Goal: Task Accomplishment & Management: Manage account settings

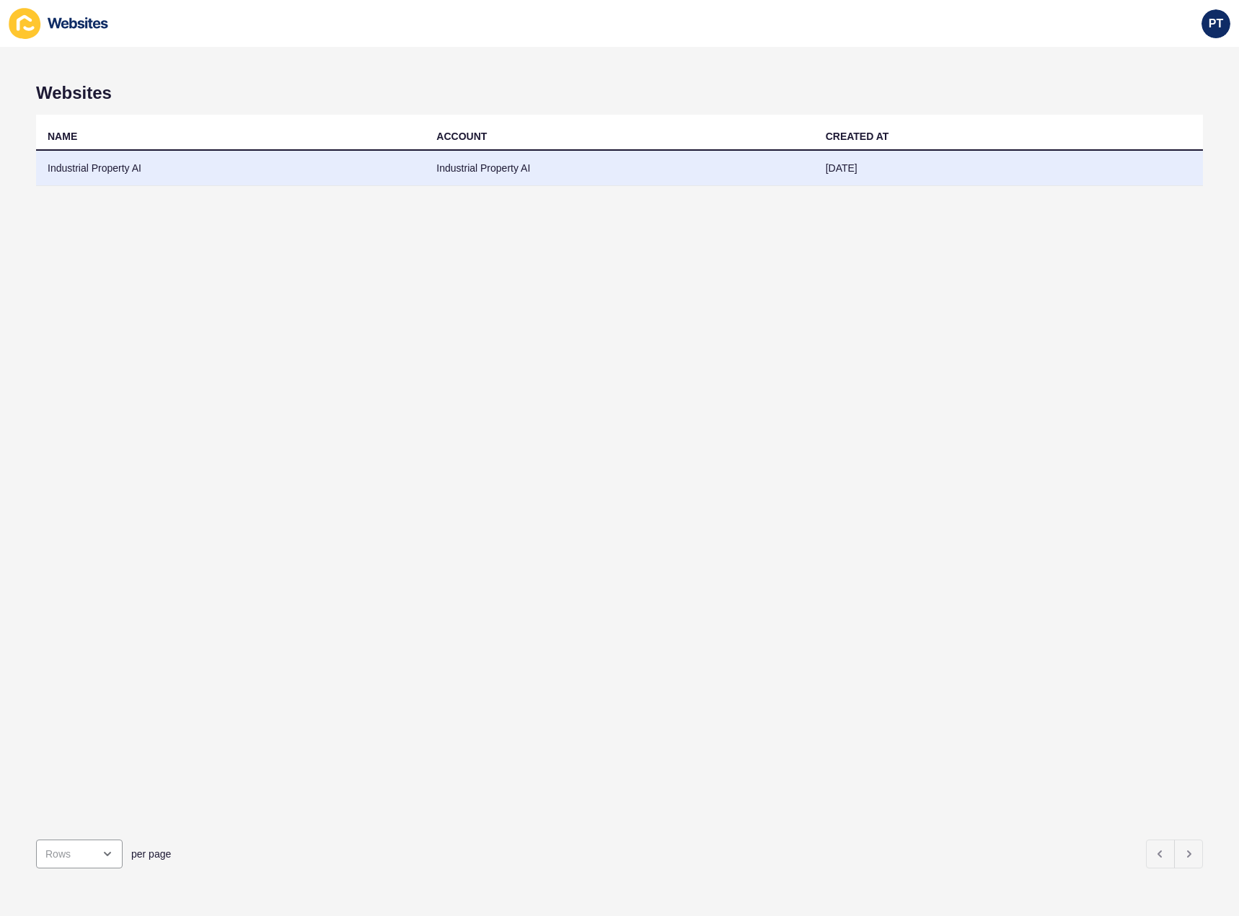
click at [216, 172] on td "Industrial Property AI" at bounding box center [230, 168] width 389 height 35
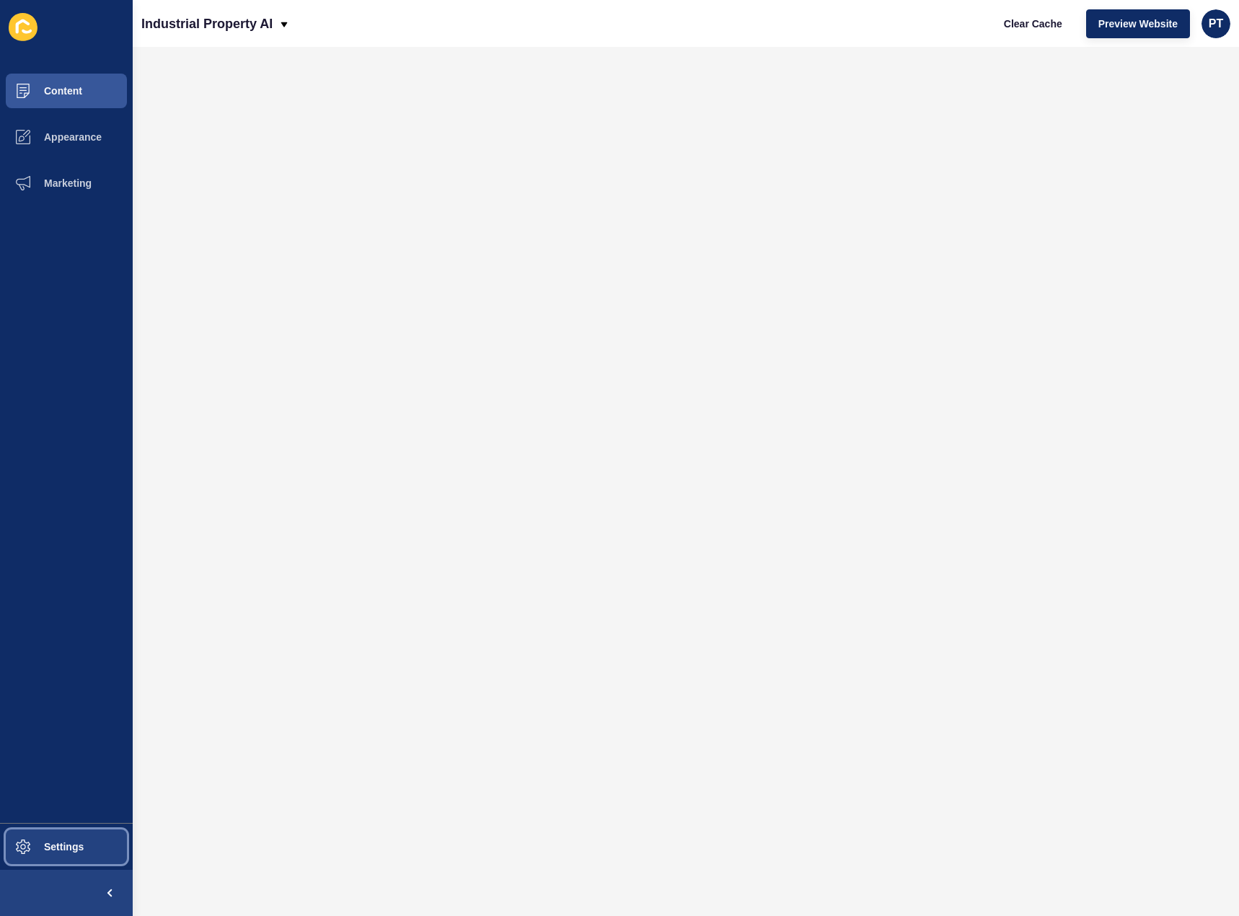
click at [43, 850] on span "Settings" at bounding box center [41, 847] width 86 height 12
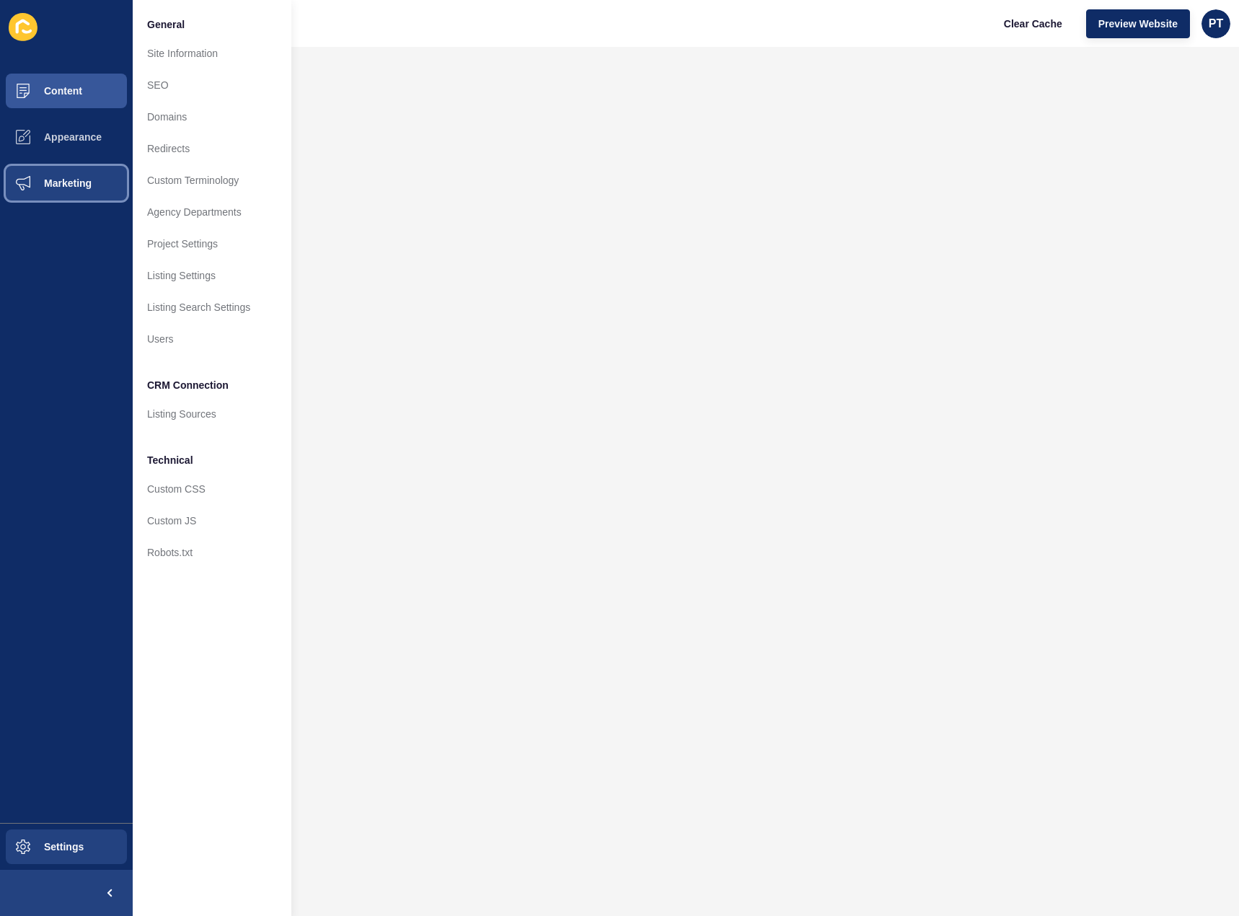
click at [59, 180] on span "Marketing" at bounding box center [45, 183] width 94 height 12
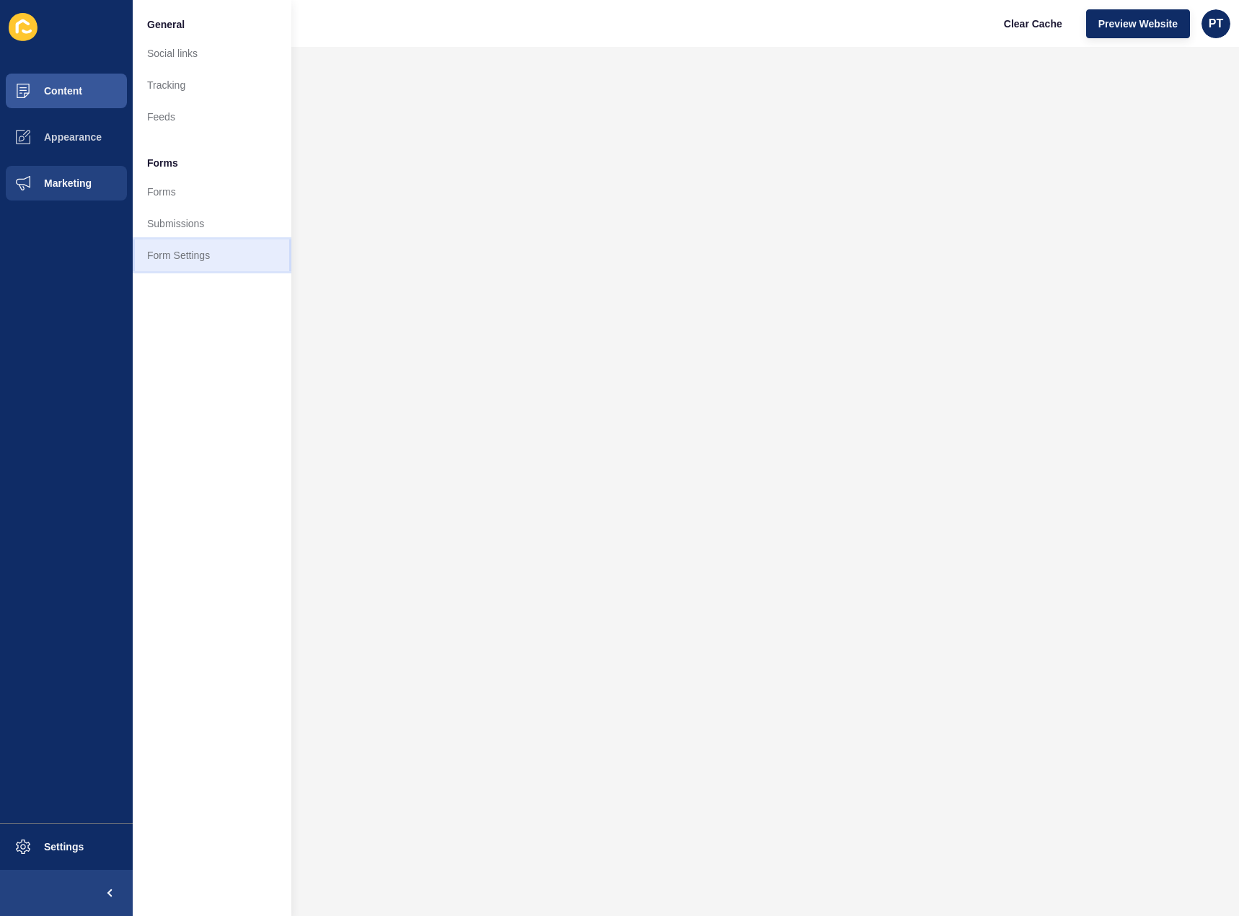
click at [189, 259] on link "Form Settings" at bounding box center [212, 255] width 159 height 32
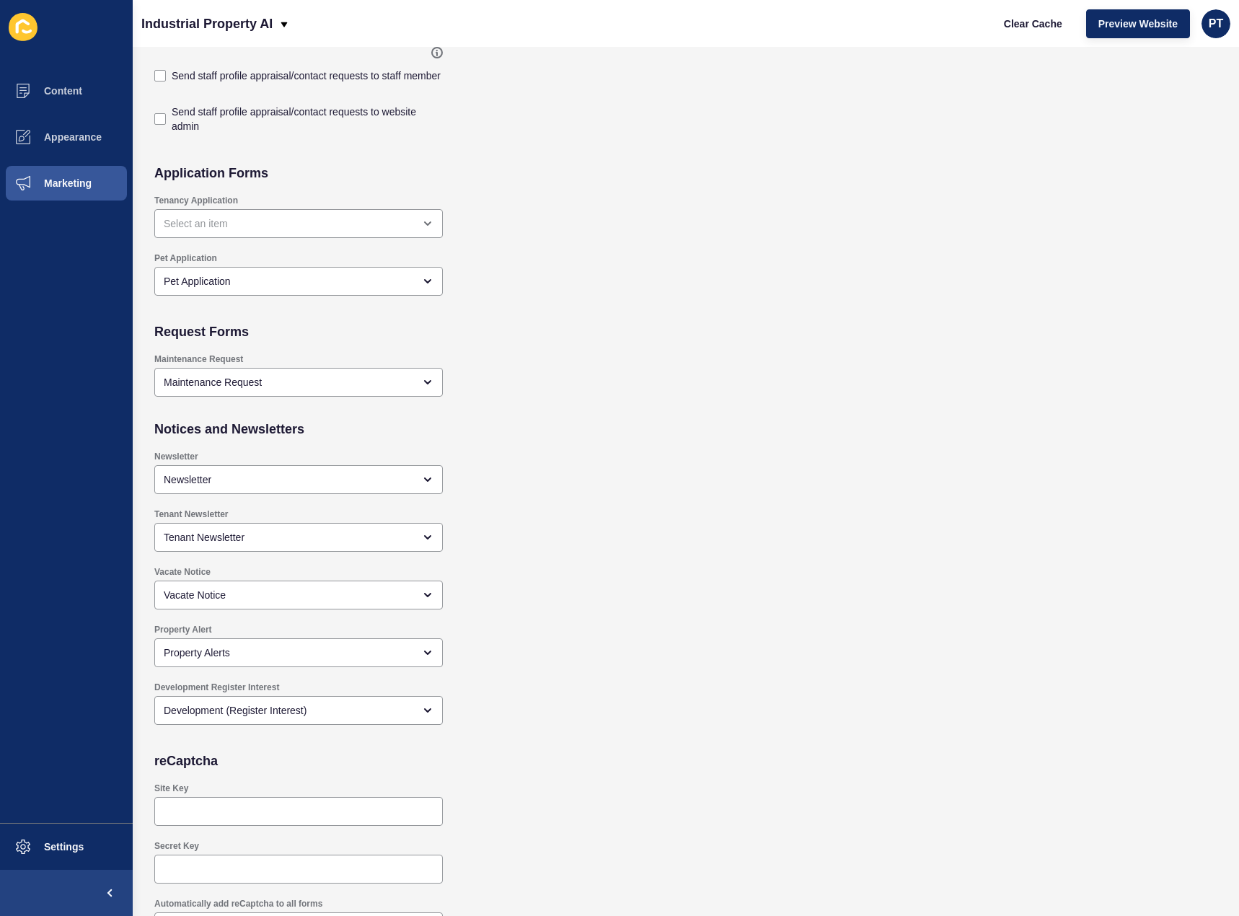
scroll to position [990, 0]
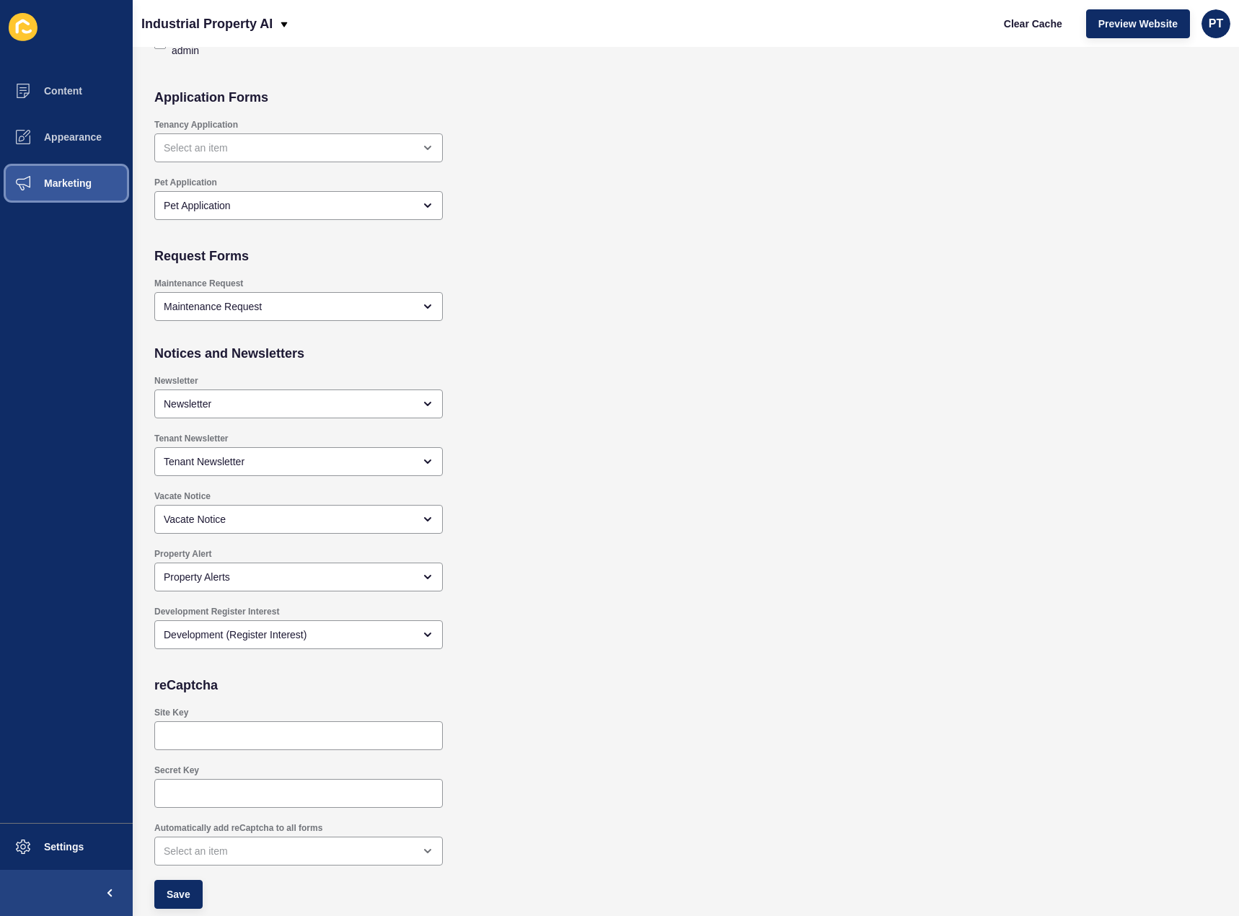
click at [48, 180] on span "Marketing" at bounding box center [45, 183] width 94 height 12
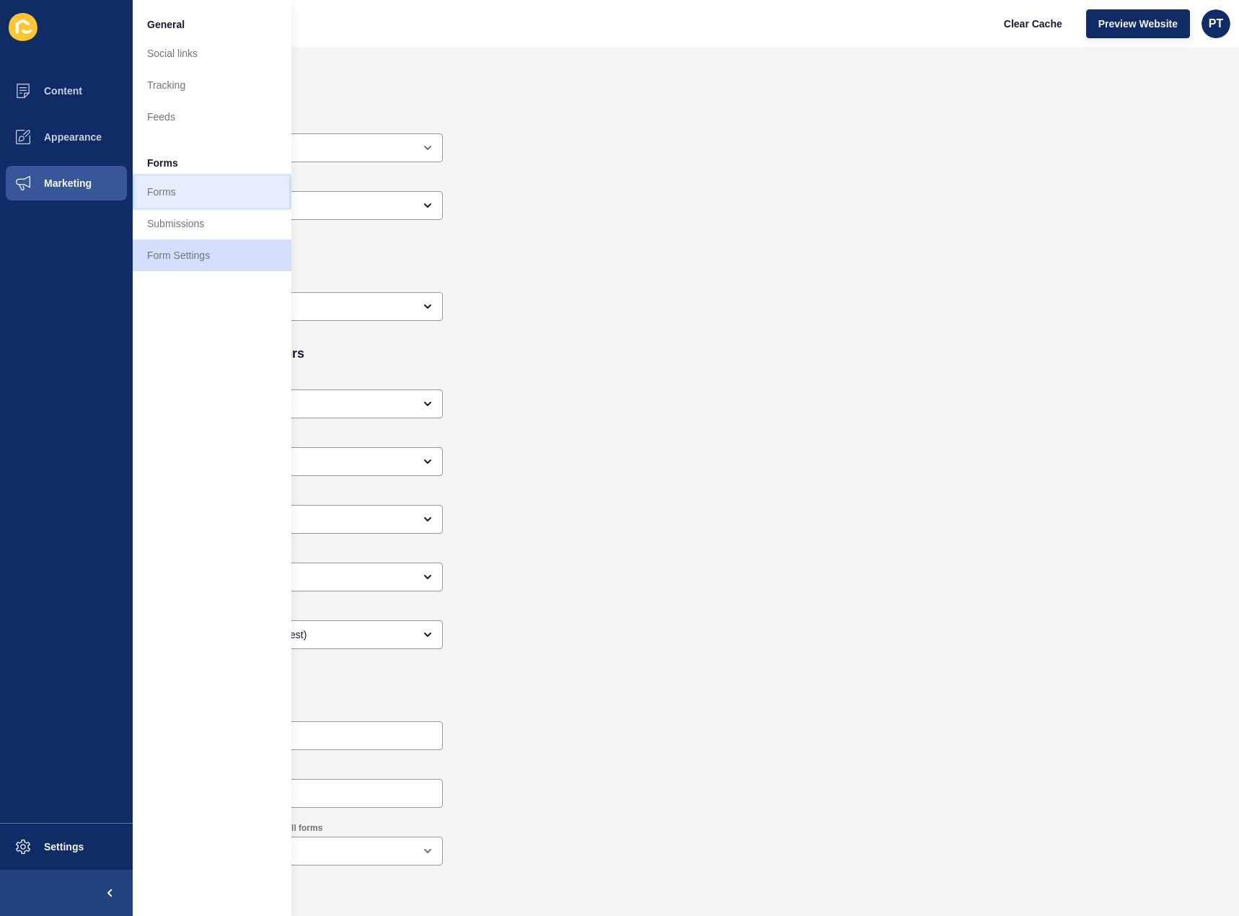
click at [180, 202] on link "Forms" at bounding box center [212, 192] width 159 height 32
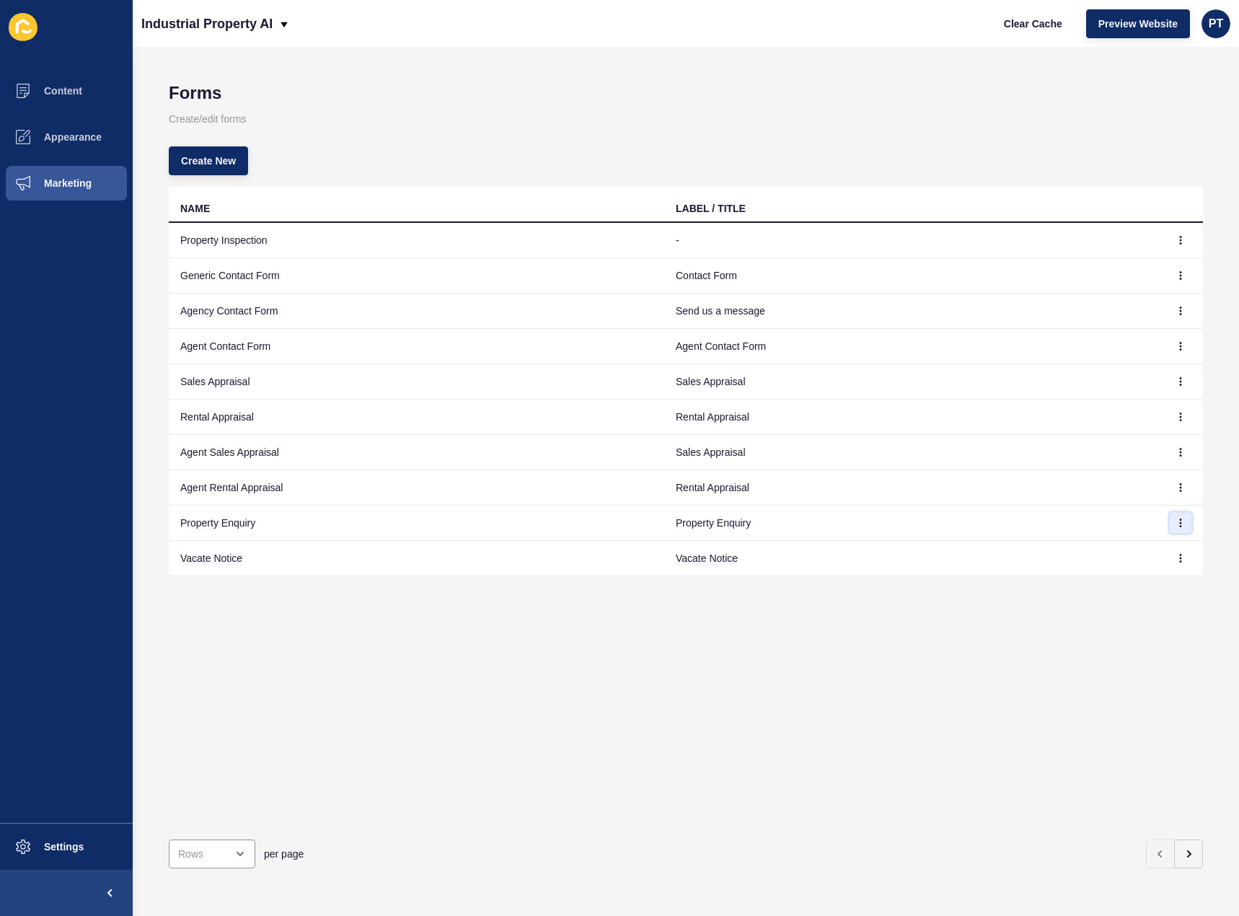
click at [1170, 527] on button "button" at bounding box center [1181, 523] width 22 height 20
click at [1117, 550] on link "Edit" at bounding box center [1130, 552] width 101 height 32
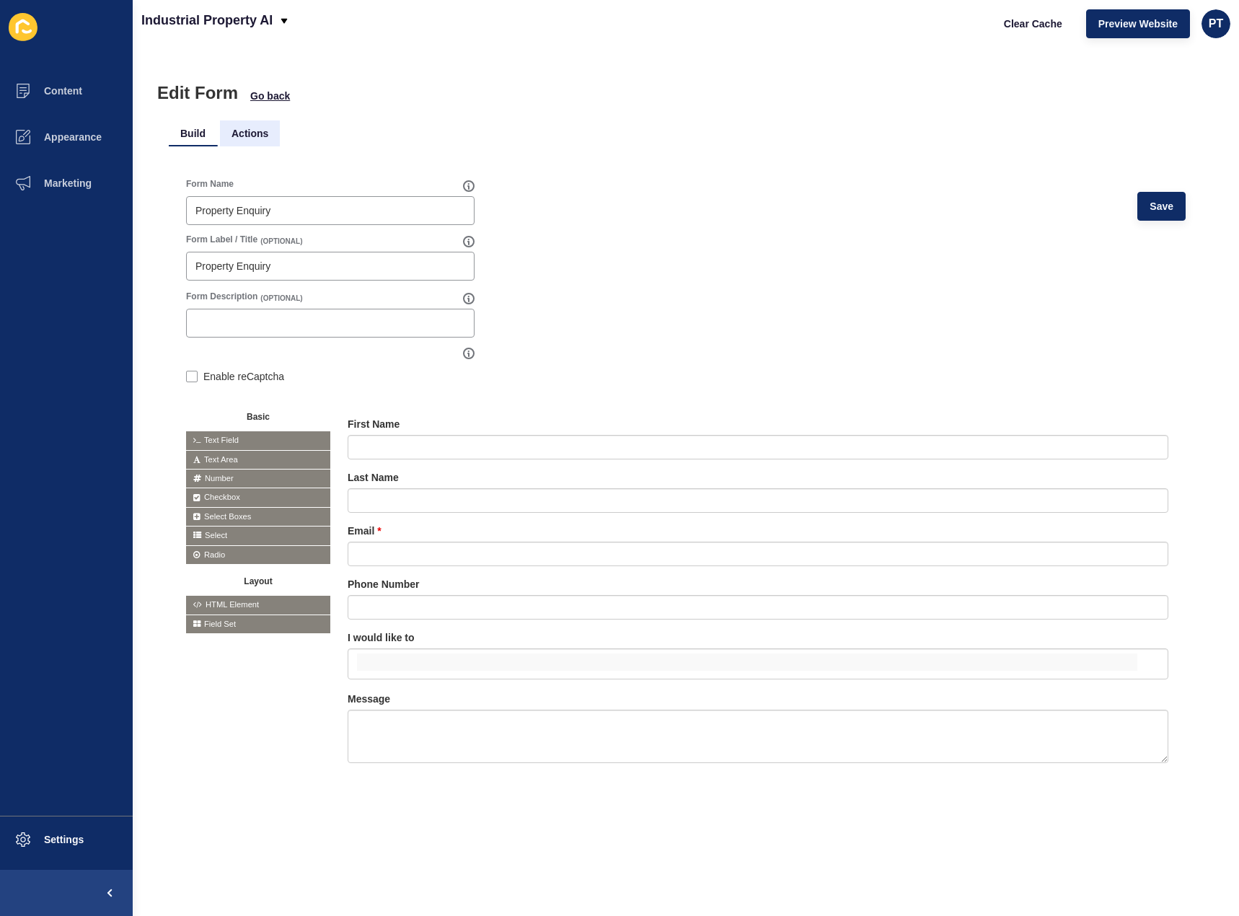
click at [244, 131] on li "Actions" at bounding box center [250, 133] width 60 height 26
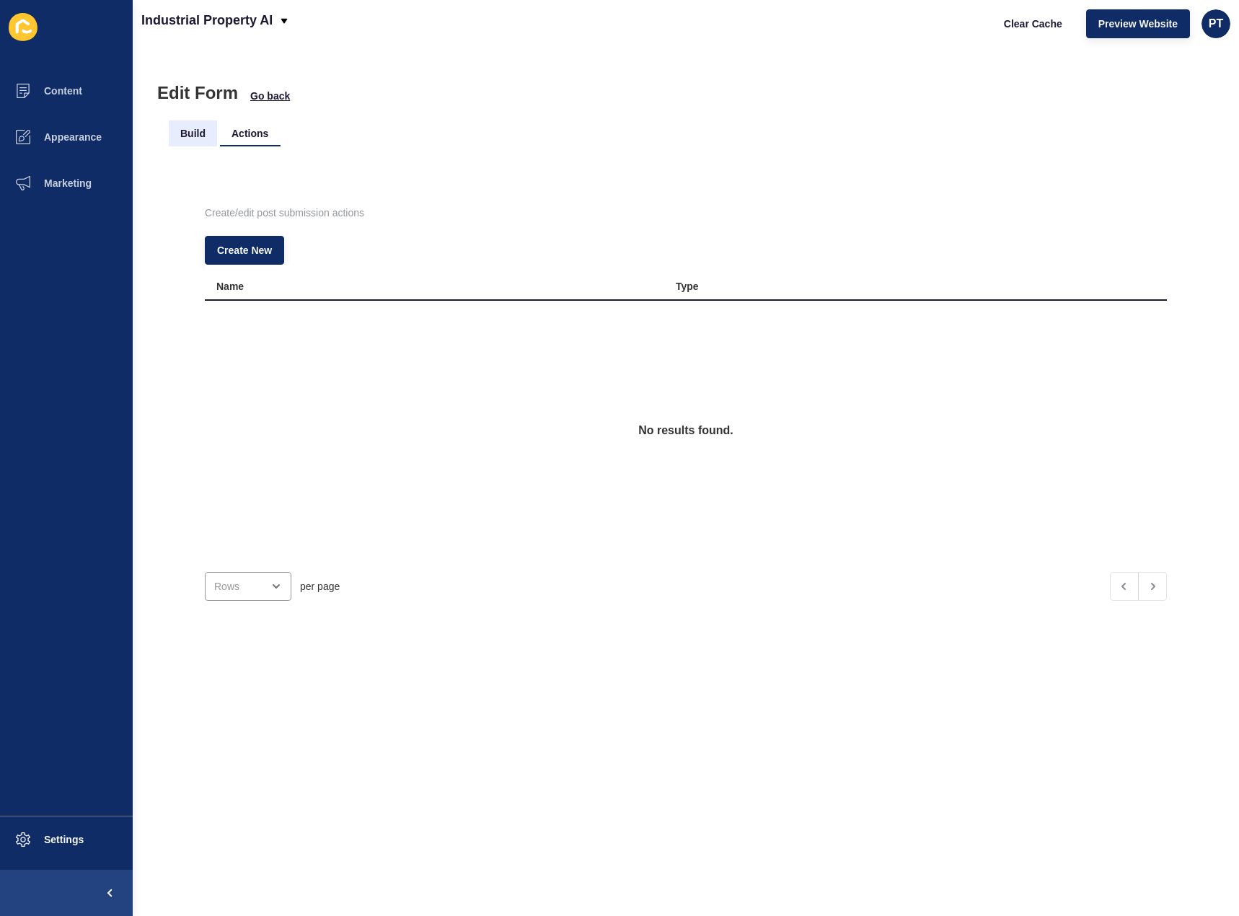
click at [194, 136] on li "Build" at bounding box center [193, 133] width 48 height 26
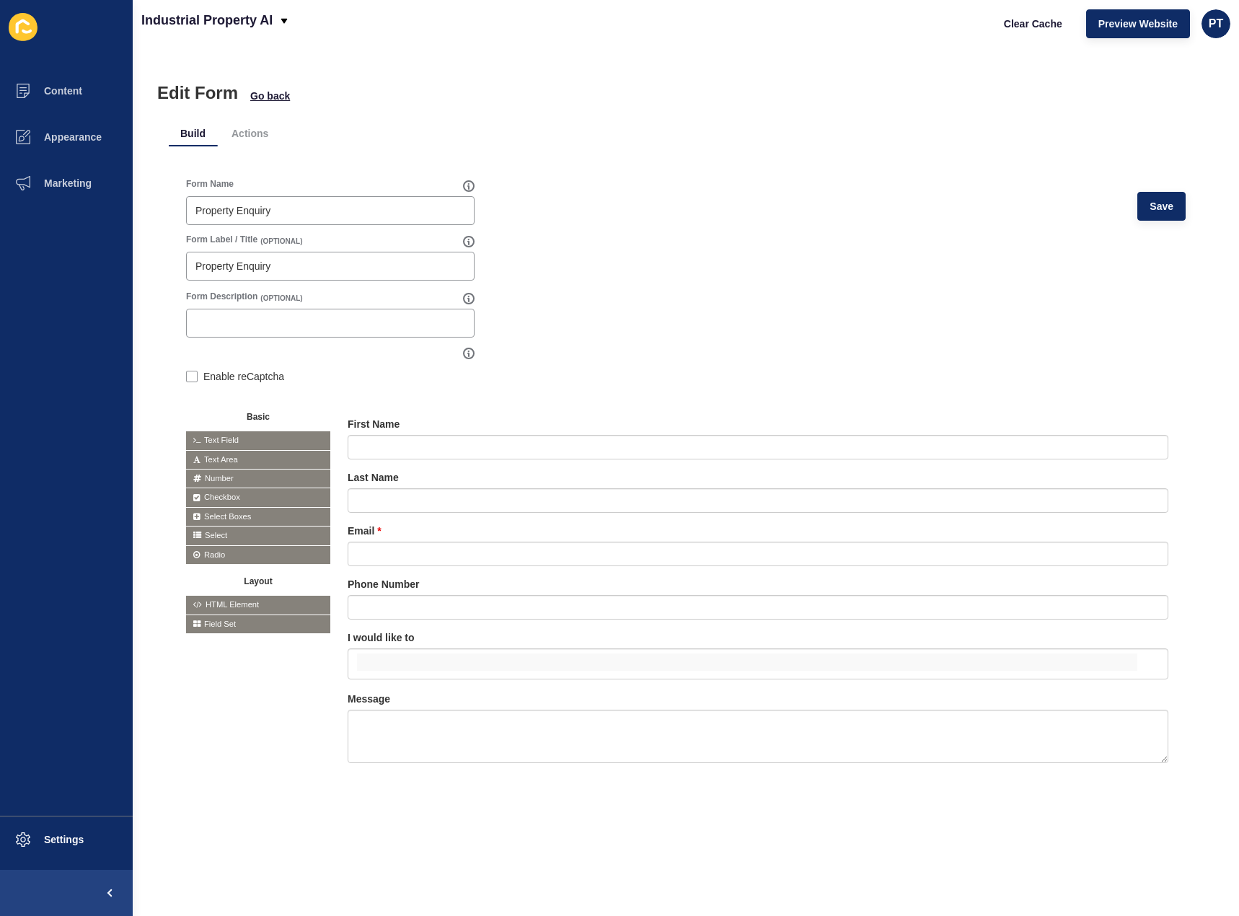
click at [236, 535] on span "Select" at bounding box center [258, 536] width 144 height 18
click at [236, 553] on span "Radio" at bounding box center [258, 555] width 144 height 18
click at [227, 629] on span "Field Set" at bounding box center [258, 624] width 144 height 18
click at [242, 608] on span "HTML Element" at bounding box center [258, 605] width 144 height 18
click at [247, 553] on span "Radio" at bounding box center [258, 555] width 144 height 18
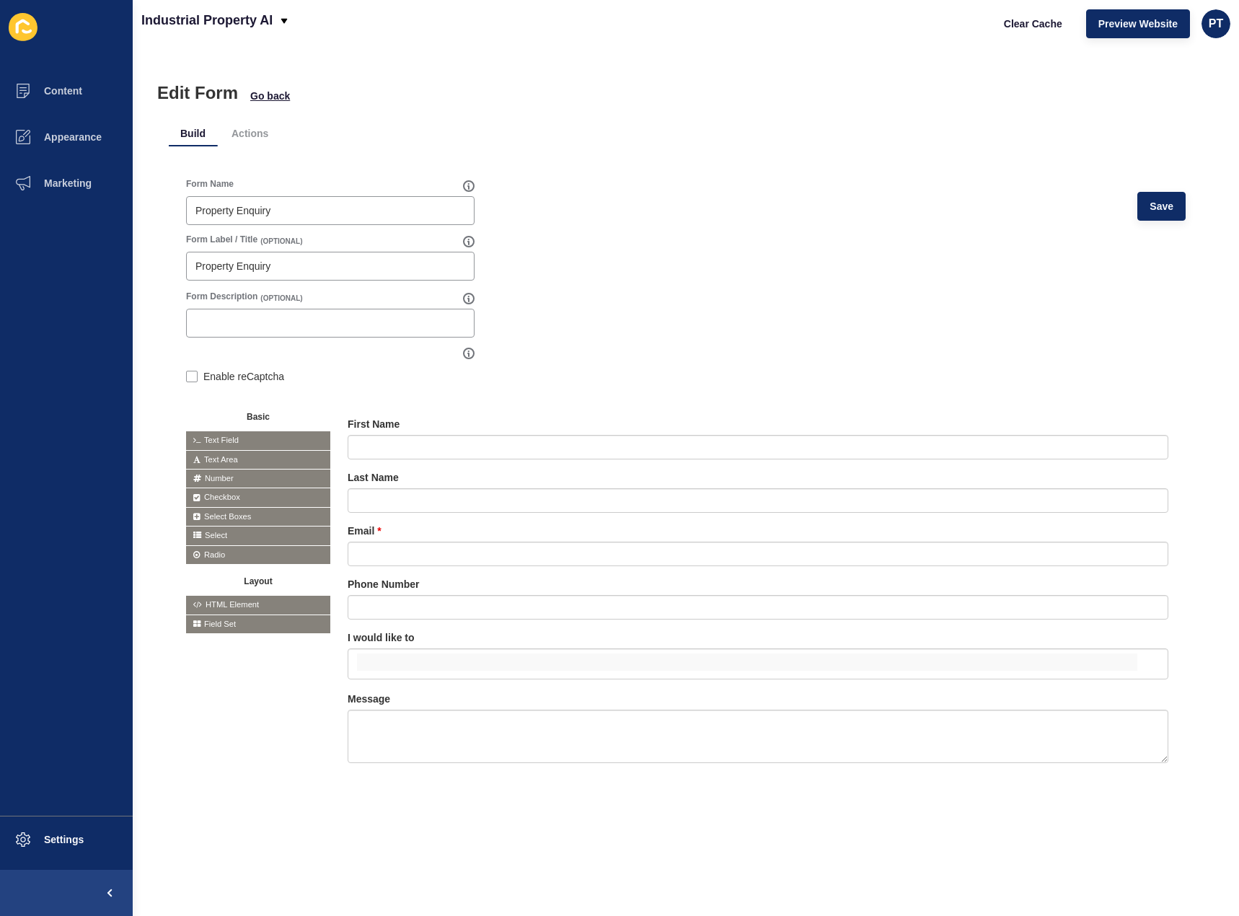
click at [232, 528] on span "Select" at bounding box center [258, 536] width 144 height 18
click at [258, 138] on li "Actions" at bounding box center [250, 133] width 60 height 26
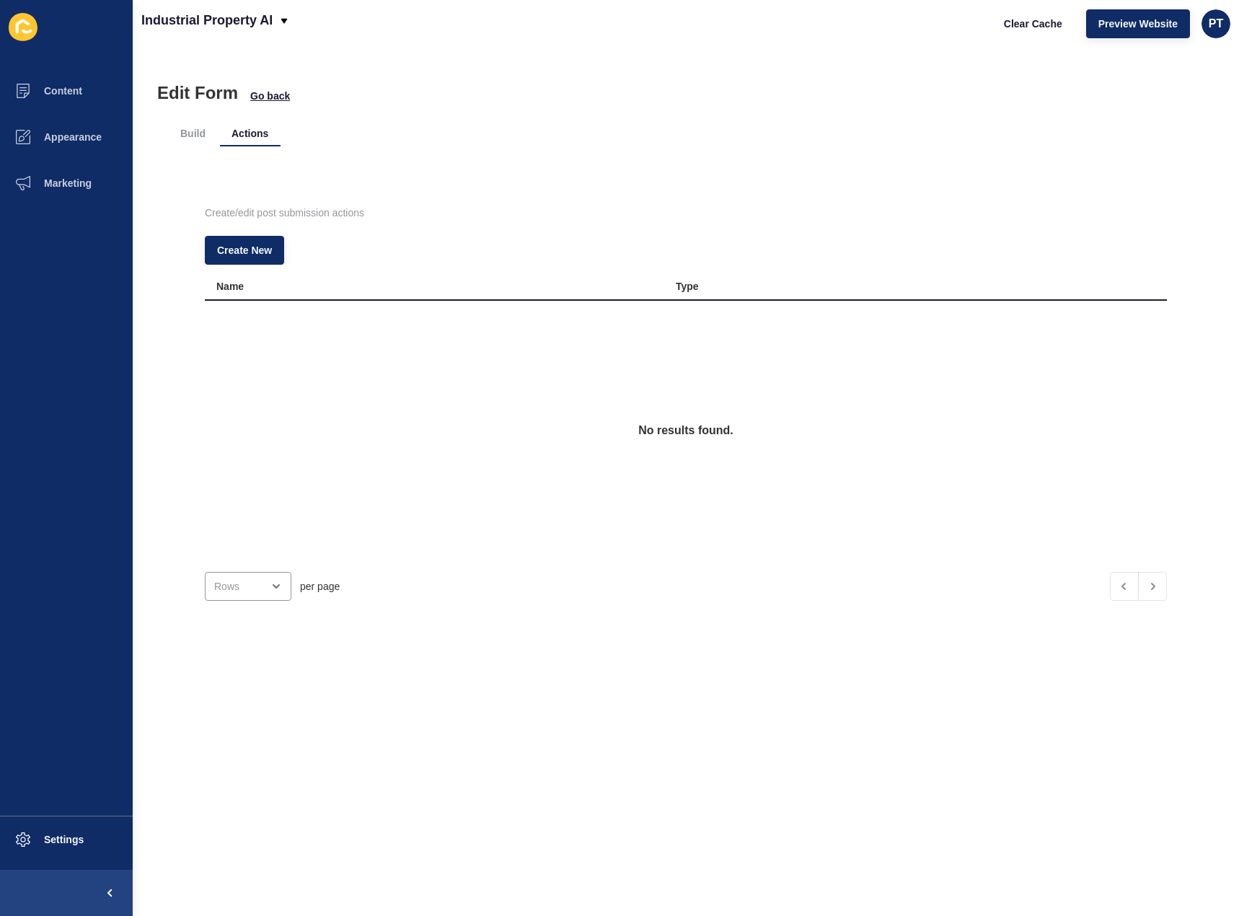
click at [672, 436] on div "No results found." at bounding box center [686, 431] width 962 height 260
click at [271, 102] on span "Go back" at bounding box center [270, 96] width 40 height 14
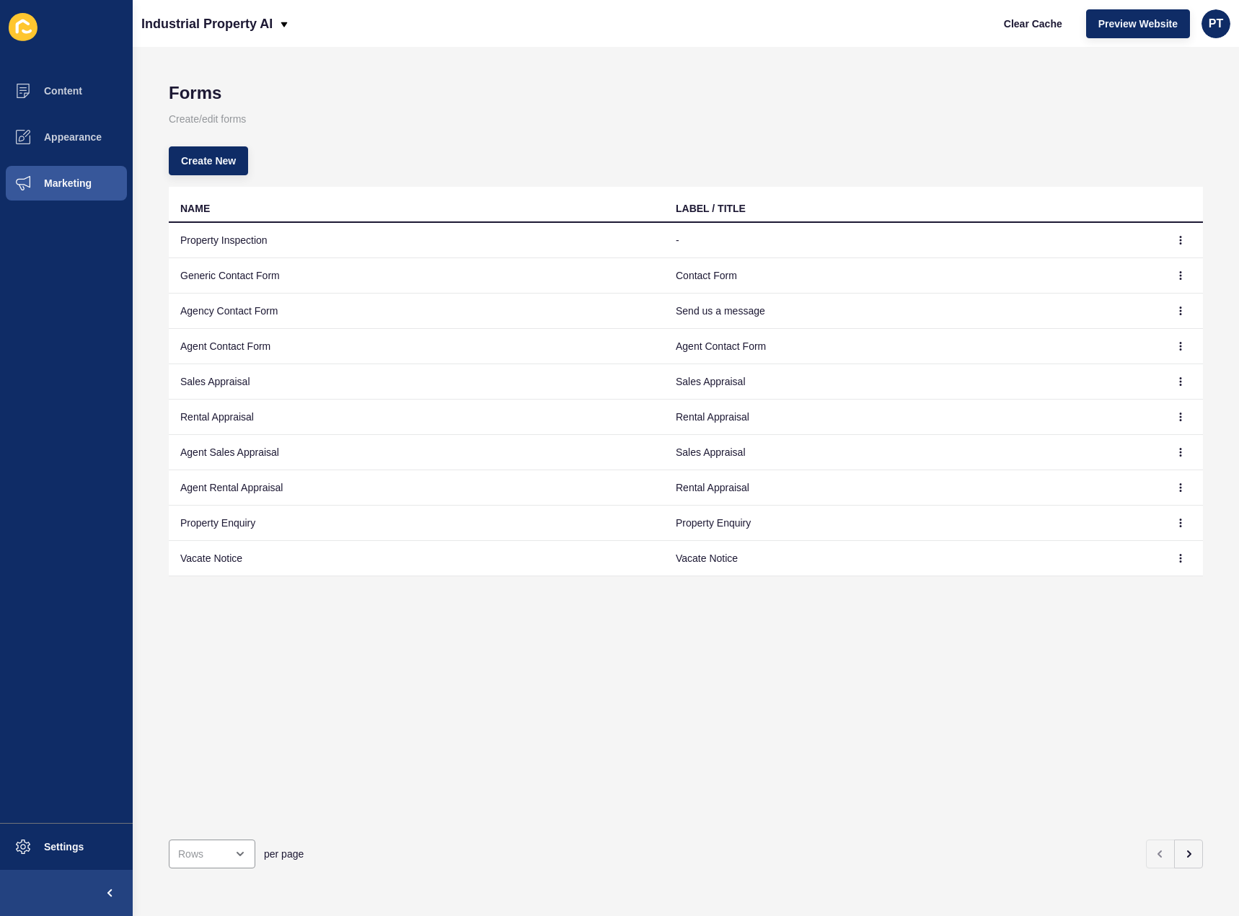
click at [243, 532] on td "Property Enquiry" at bounding box center [417, 523] width 496 height 35
click at [1177, 523] on icon "button" at bounding box center [1181, 523] width 9 height 9
click at [1114, 548] on link "Edit" at bounding box center [1130, 552] width 101 height 32
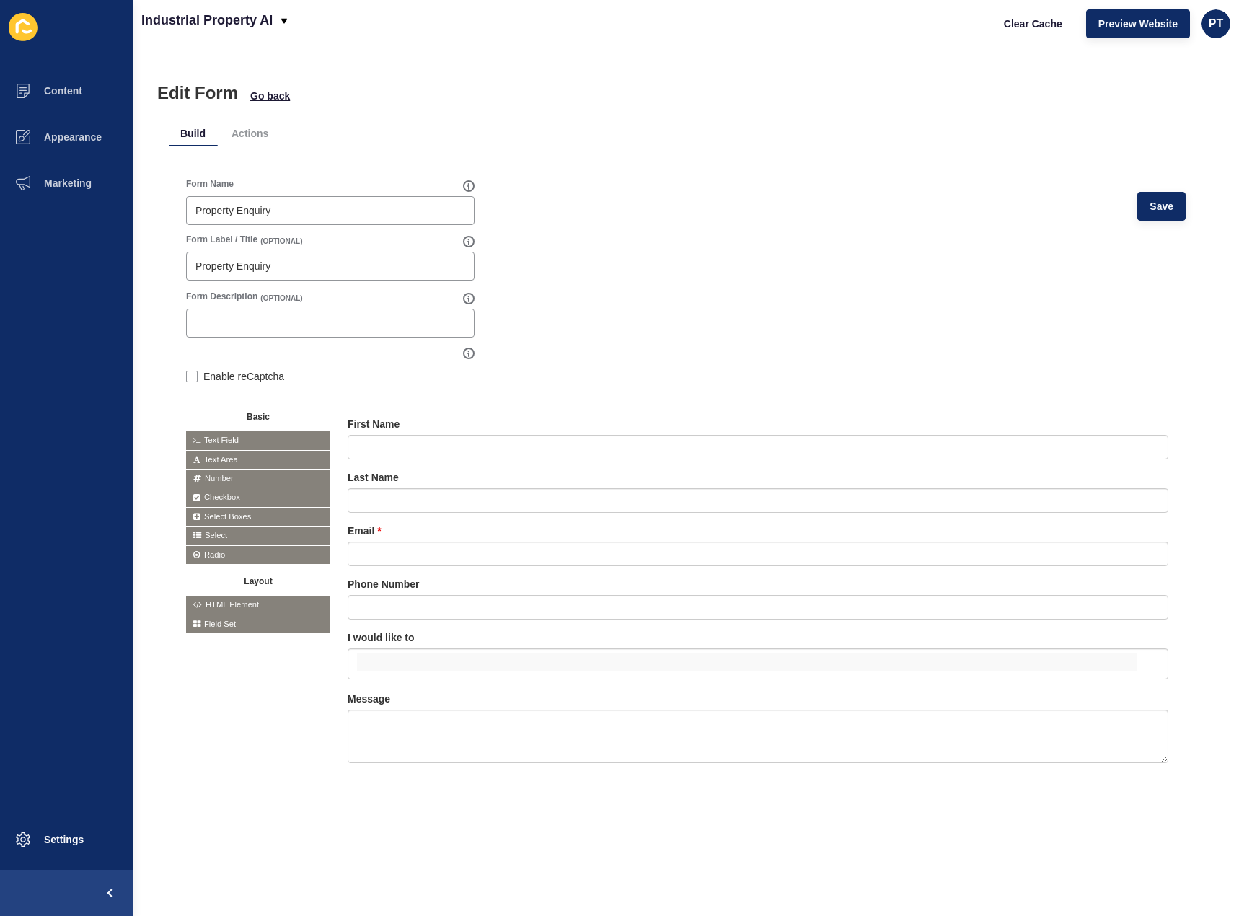
click at [259, 607] on span "HTML Element" at bounding box center [258, 605] width 144 height 18
click at [246, 628] on span "Field Set" at bounding box center [258, 624] width 144 height 18
click at [215, 548] on span "Radio" at bounding box center [258, 555] width 144 height 18
click at [221, 528] on span "Select" at bounding box center [258, 536] width 144 height 18
click at [54, 856] on button "Settings" at bounding box center [66, 840] width 133 height 46
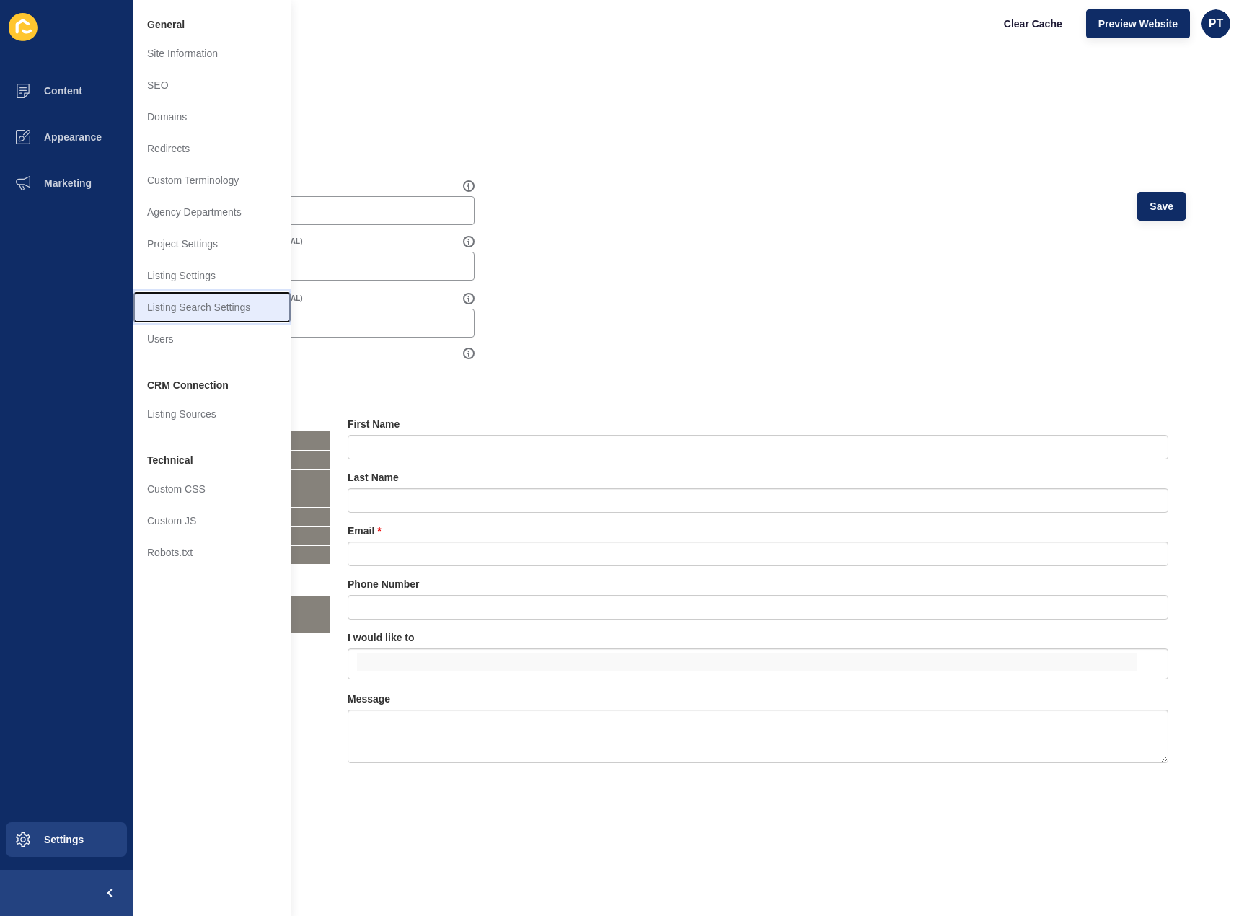
click at [219, 315] on link "Listing Search Settings" at bounding box center [212, 307] width 159 height 32
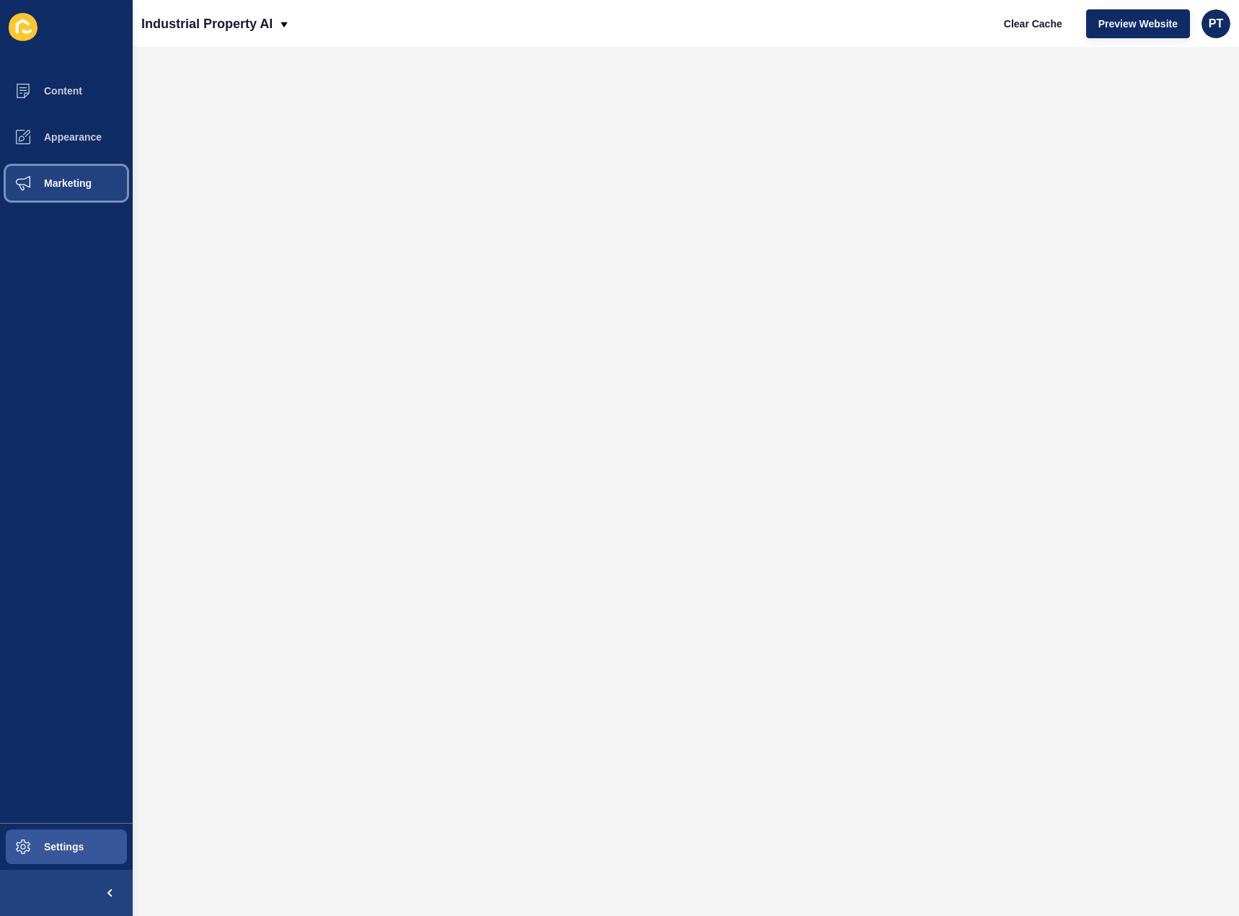
click at [62, 169] on button "Marketing" at bounding box center [66, 183] width 133 height 46
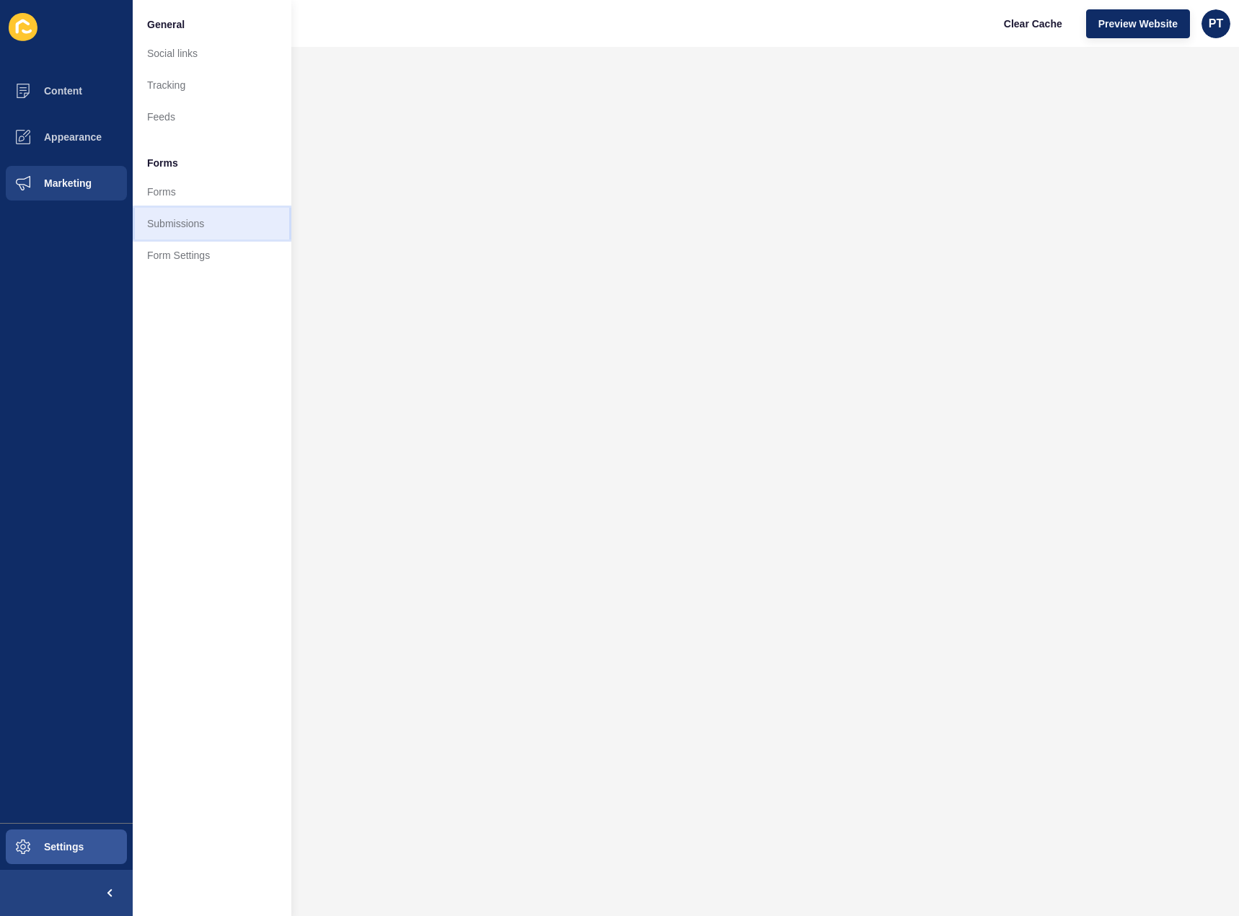
click at [208, 221] on link "Submissions" at bounding box center [212, 224] width 159 height 32
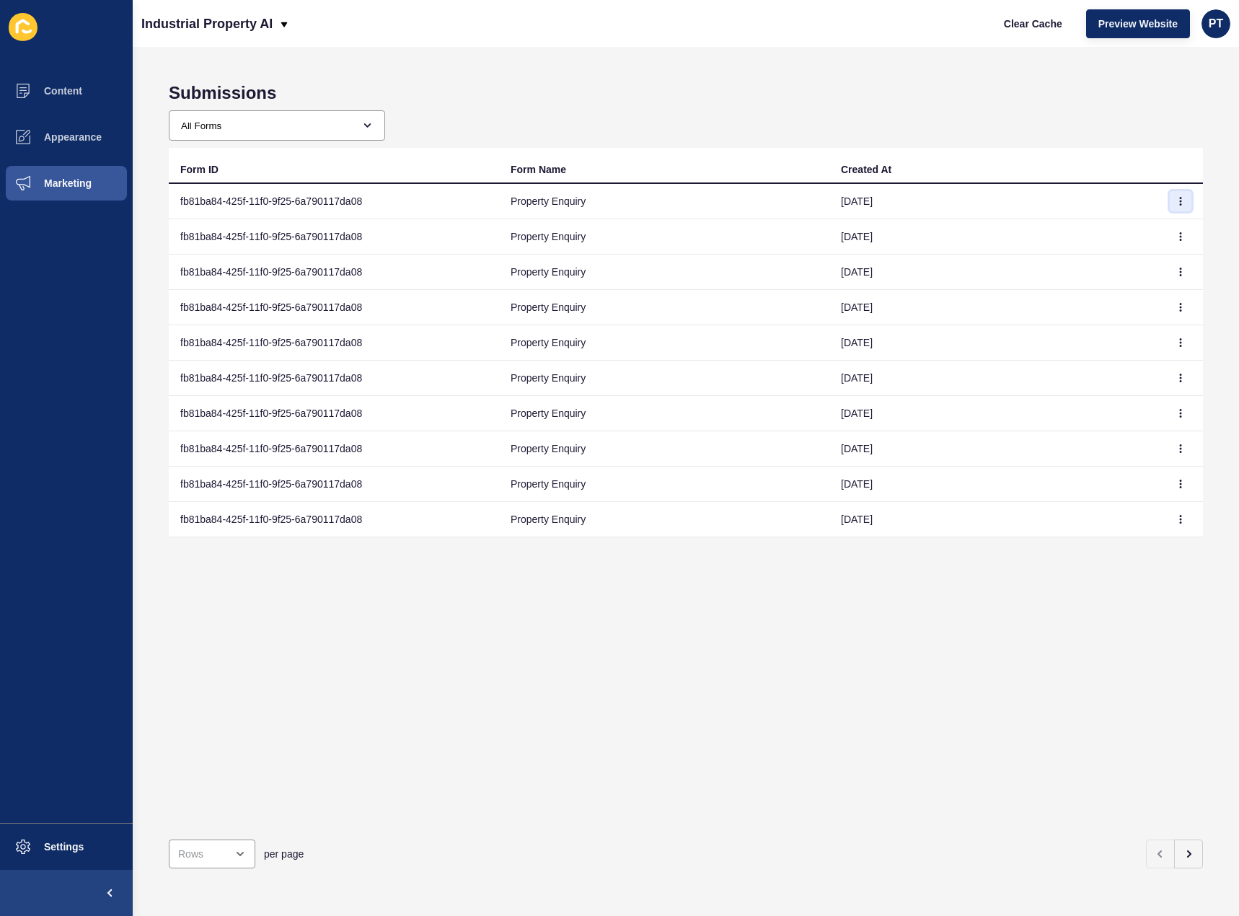
click at [1170, 208] on button "button" at bounding box center [1181, 201] width 22 height 20
click at [1106, 231] on link "View" at bounding box center [1130, 230] width 101 height 32
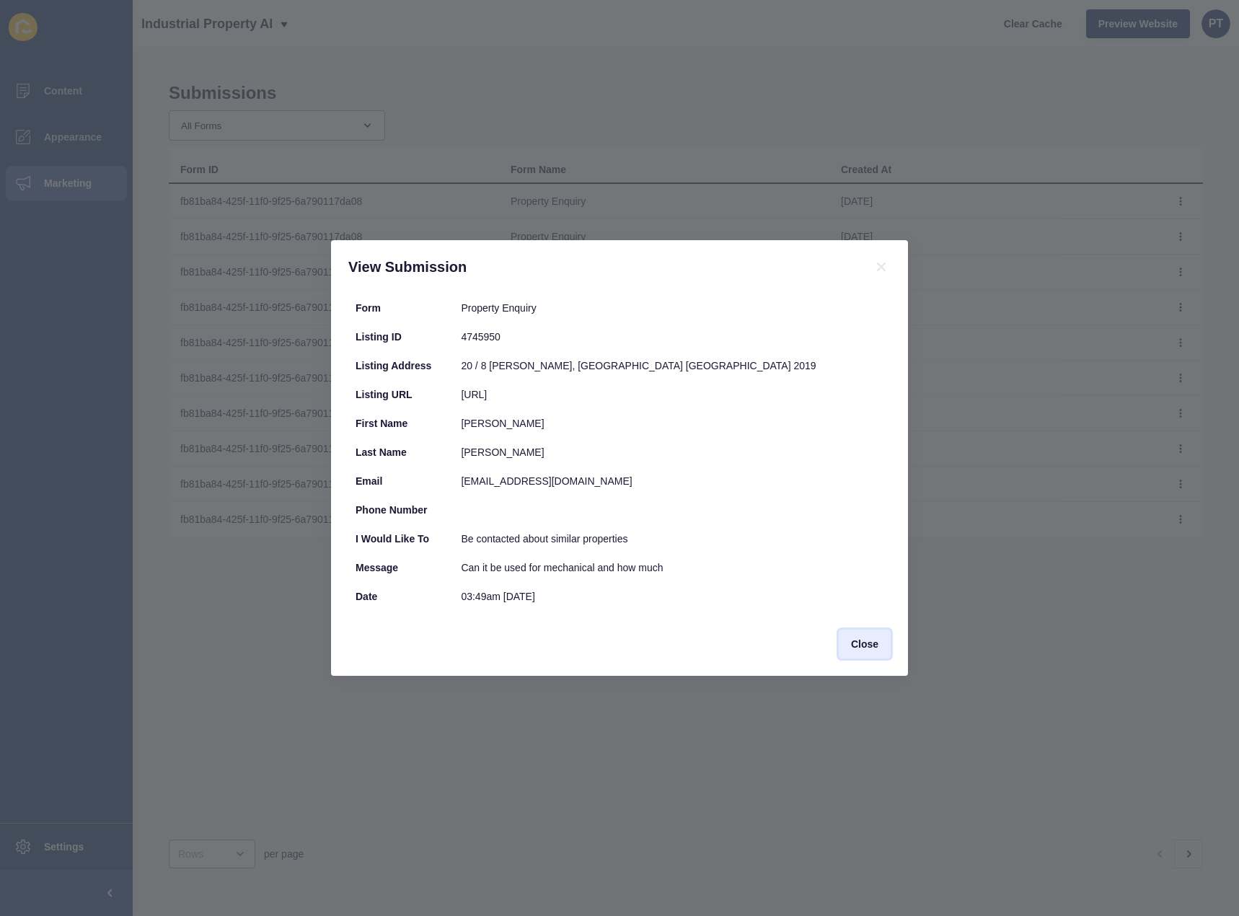
click at [884, 655] on button "Close" at bounding box center [865, 644] width 52 height 29
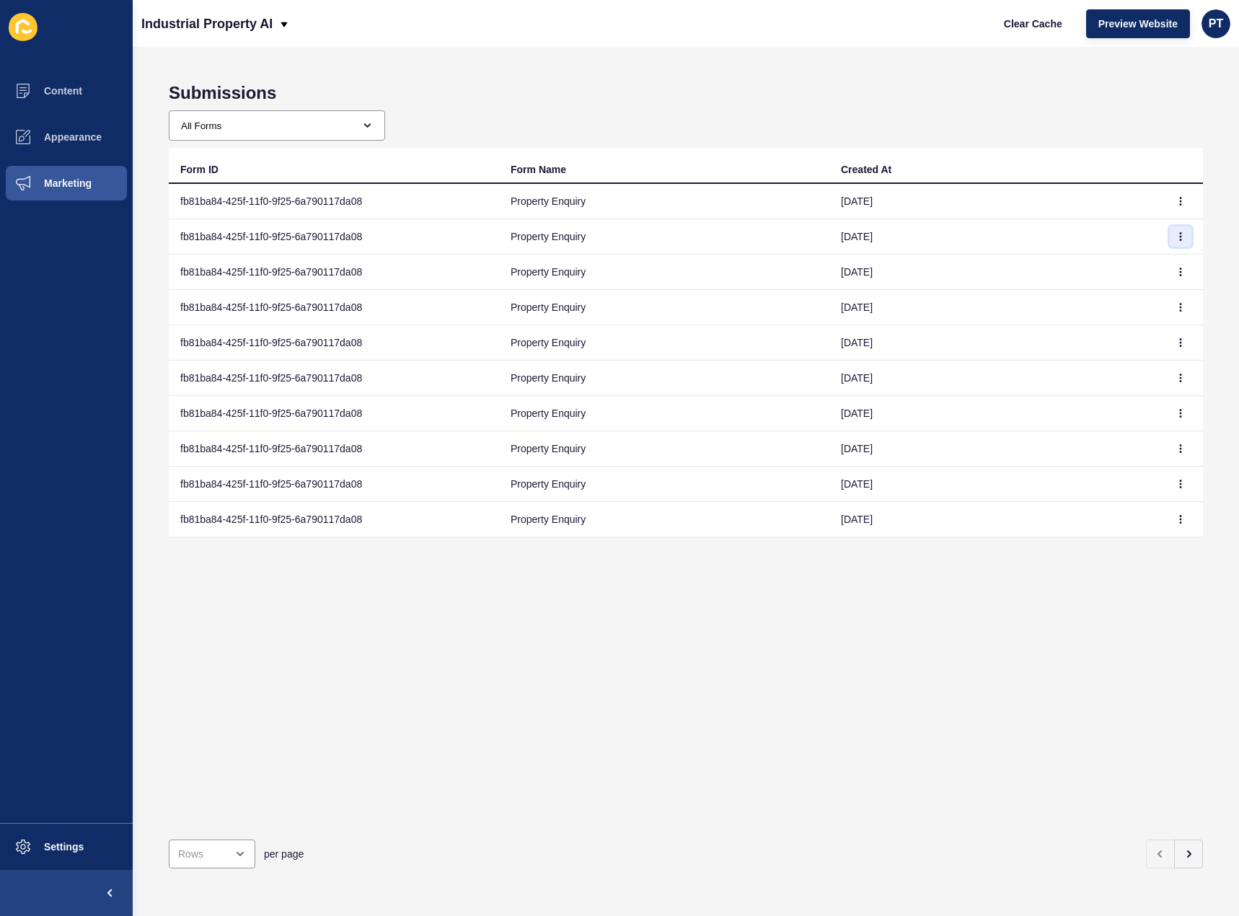
click at [1177, 234] on icon "button" at bounding box center [1181, 236] width 9 height 9
click at [1094, 273] on link "View" at bounding box center [1130, 266] width 101 height 32
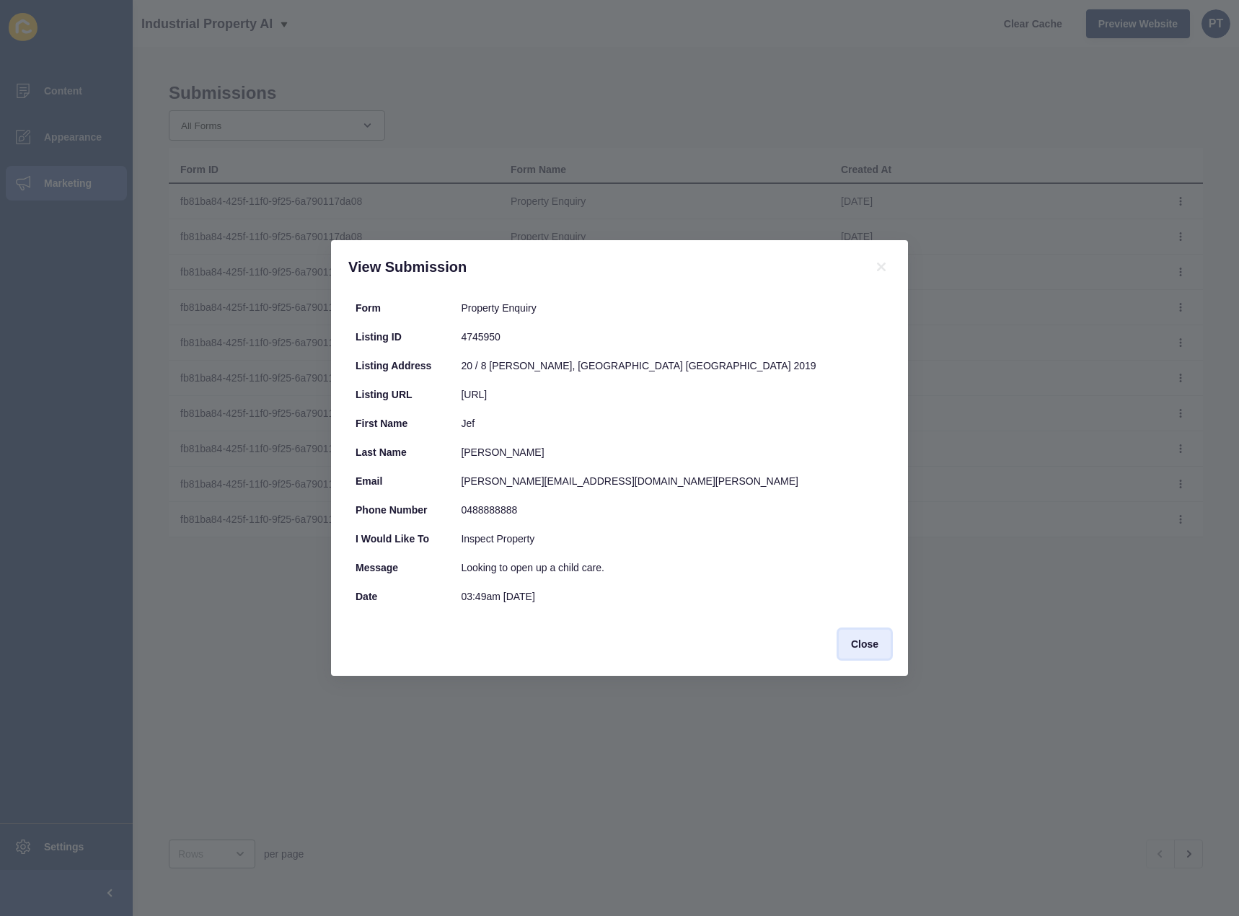
click at [856, 655] on button "Close" at bounding box center [865, 644] width 52 height 29
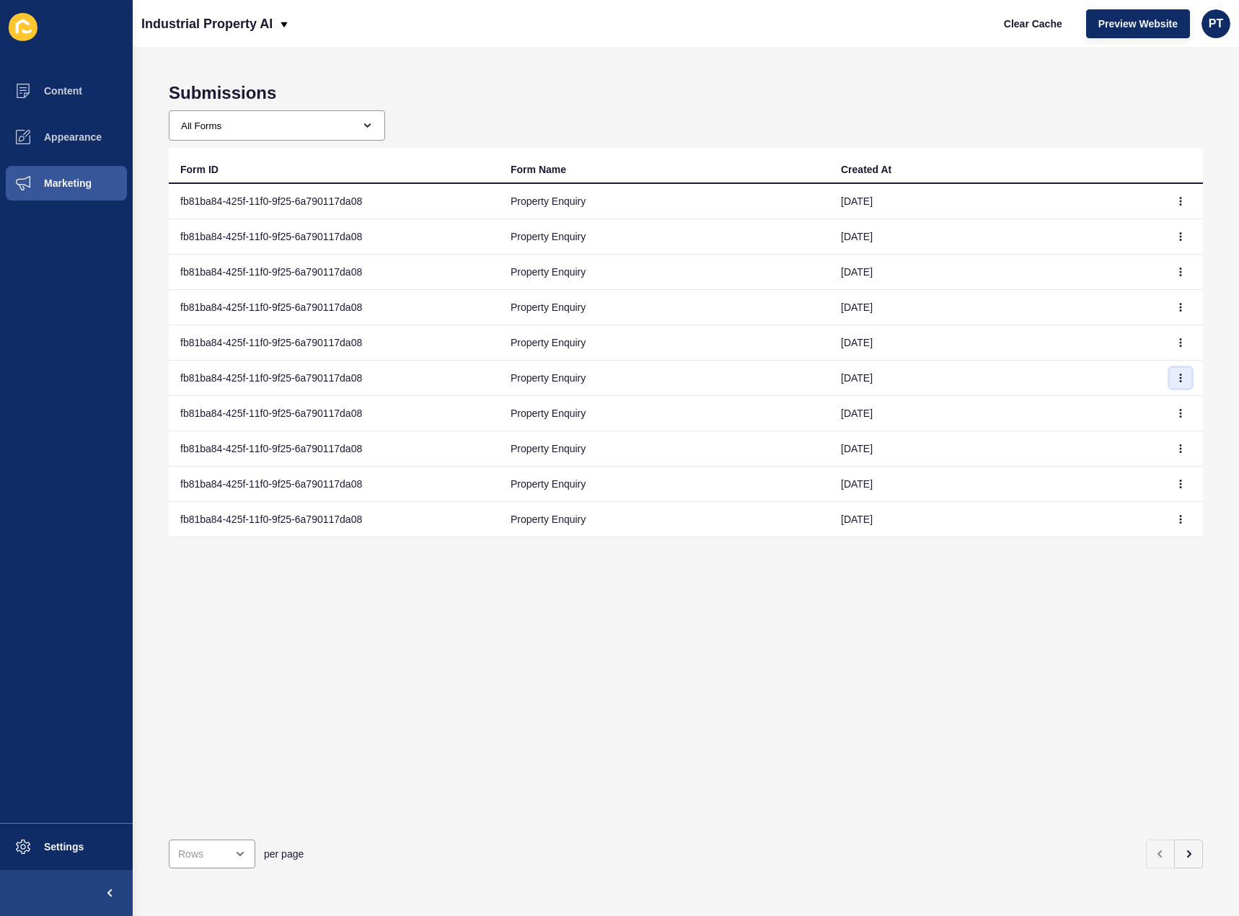
click at [1177, 379] on icon "button" at bounding box center [1181, 378] width 9 height 9
click at [1118, 403] on link "View" at bounding box center [1130, 407] width 101 height 32
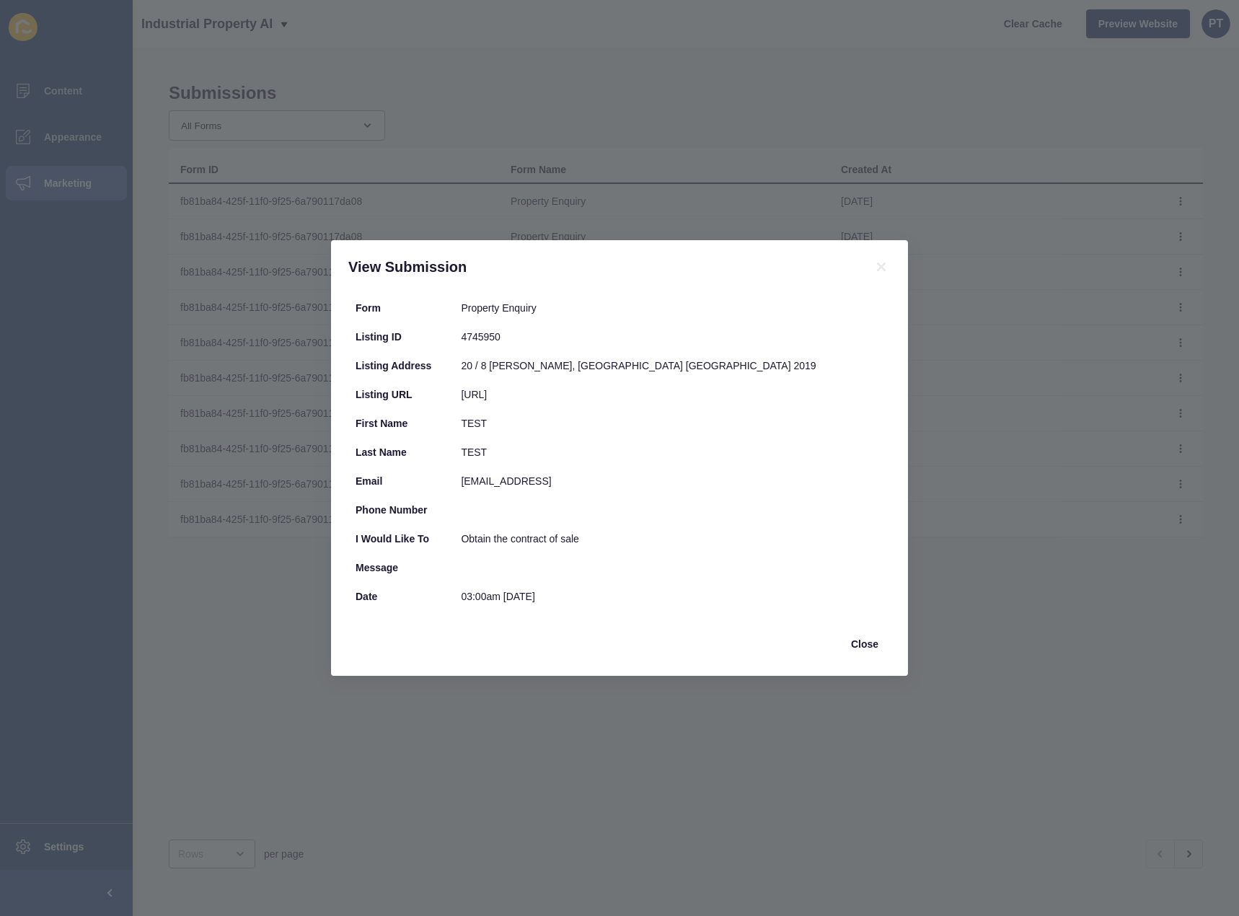
click at [1117, 403] on div "View Submission Form Property Enquiry Listing ID 4745950 Listing Address 20 / […" at bounding box center [619, 458] width 1239 height 916
click at [887, 648] on button "Close" at bounding box center [865, 644] width 52 height 29
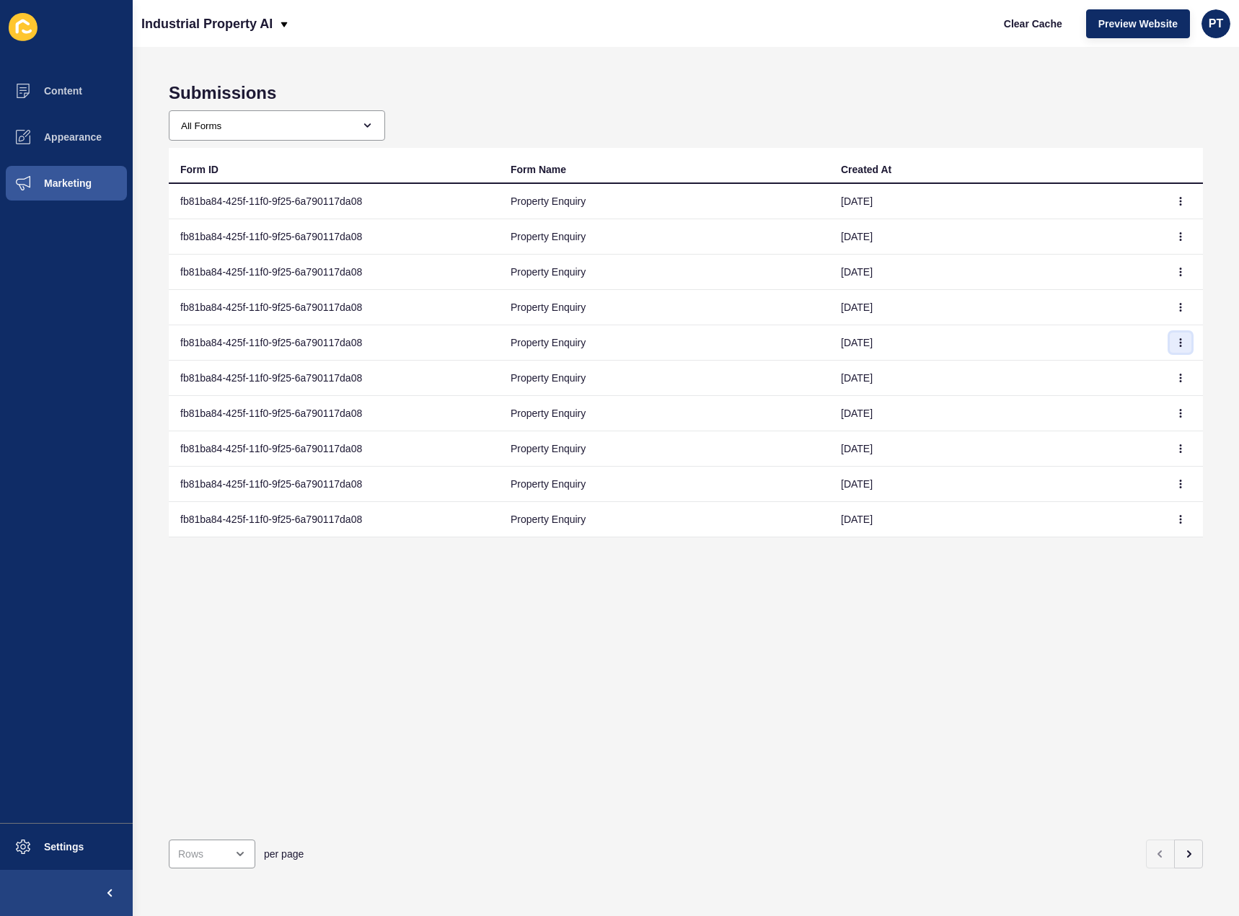
click at [1177, 344] on icon "button" at bounding box center [1181, 342] width 9 height 9
click at [1132, 364] on link "View" at bounding box center [1130, 372] width 101 height 32
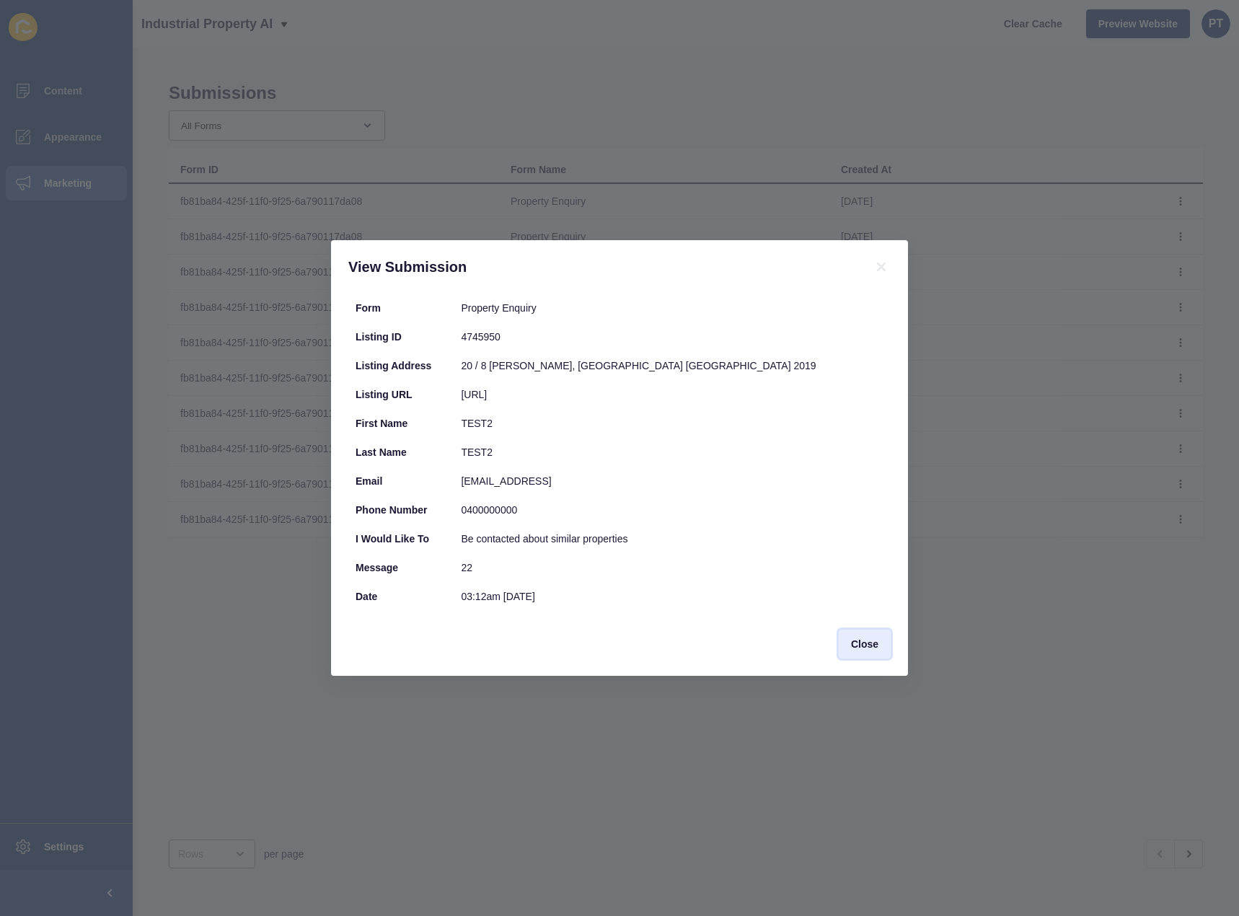
click at [877, 653] on button "Close" at bounding box center [865, 644] width 52 height 29
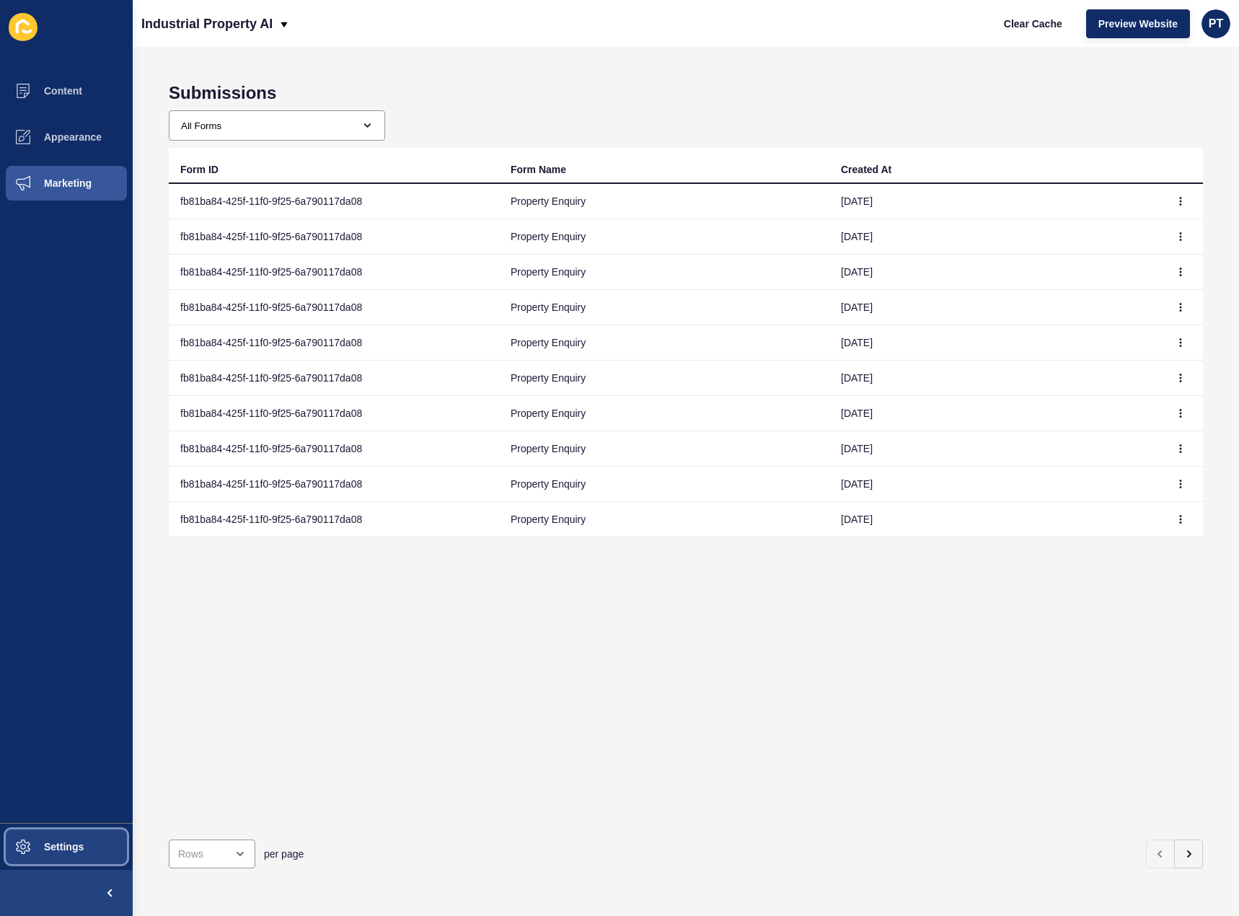
click at [30, 844] on span "Settings" at bounding box center [41, 847] width 86 height 12
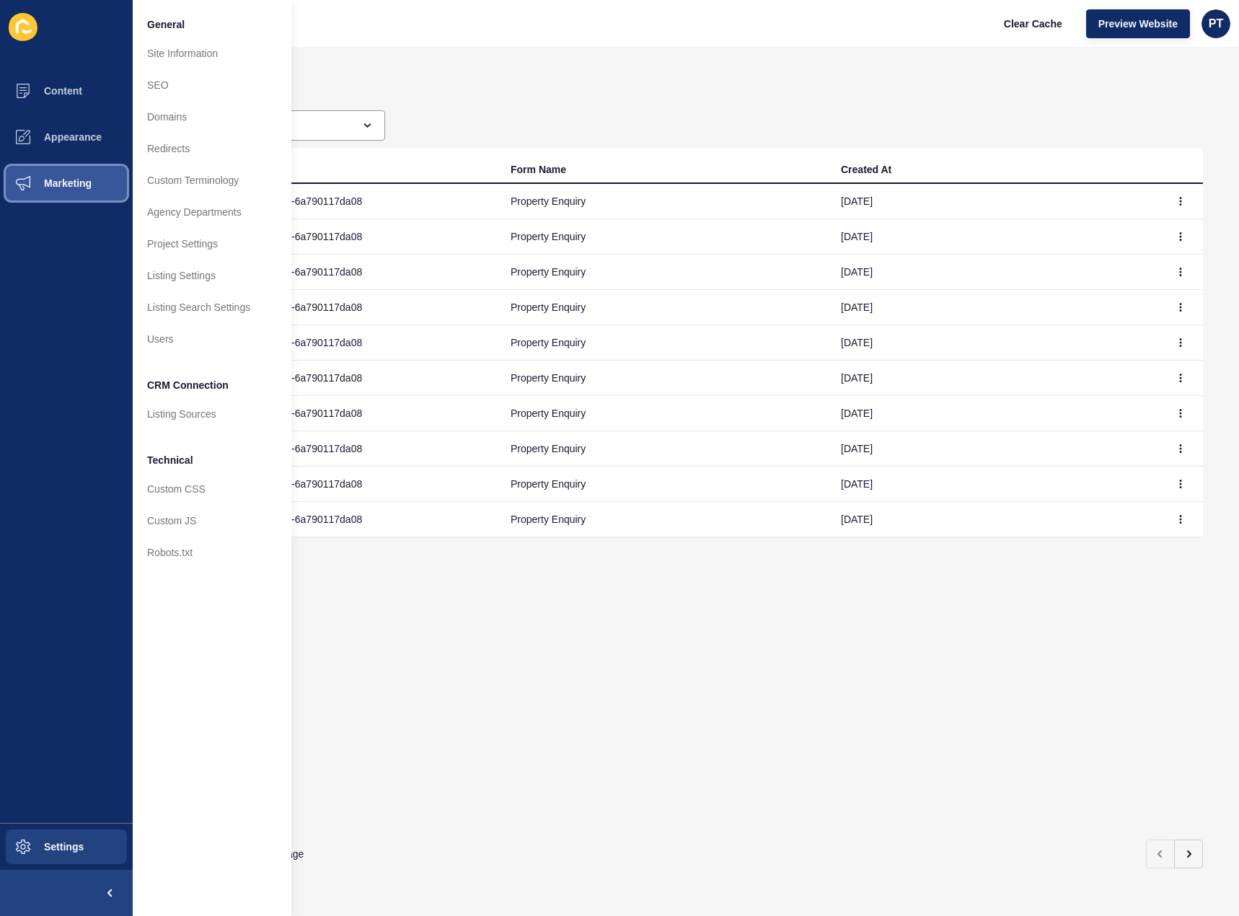
click at [86, 172] on button "Marketing" at bounding box center [66, 183] width 133 height 46
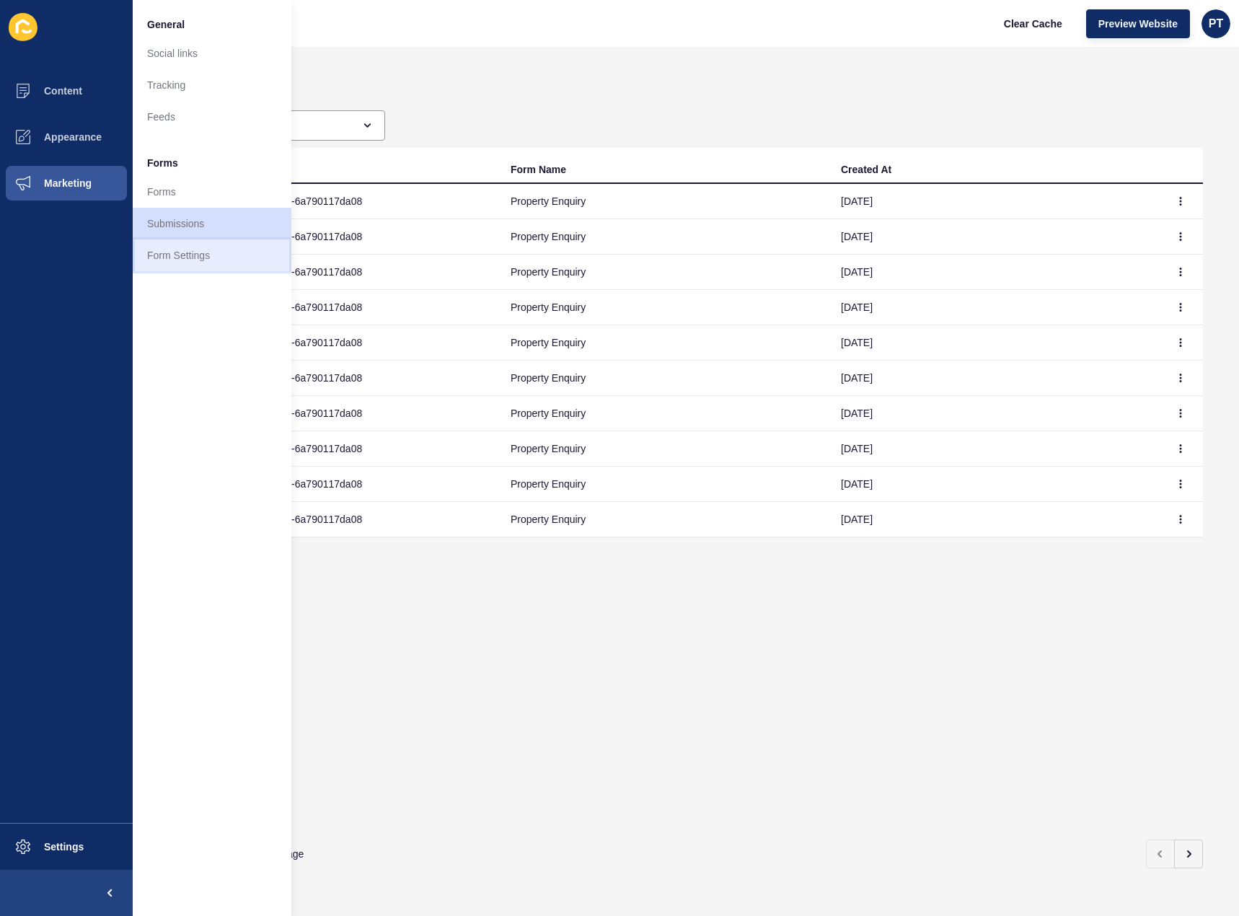
click at [204, 255] on link "Form Settings" at bounding box center [212, 255] width 159 height 32
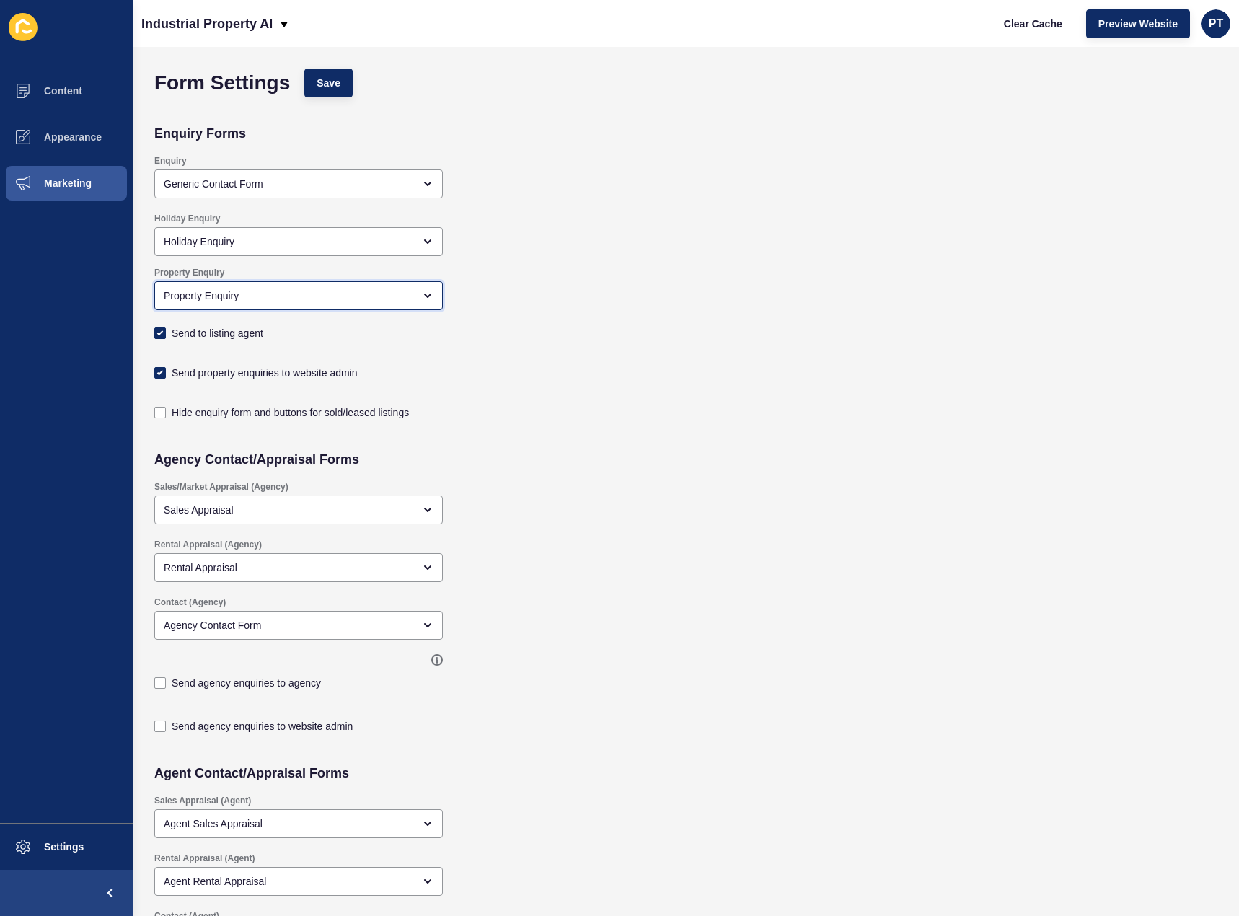
click at [273, 308] on div "Property Enquiry" at bounding box center [298, 295] width 289 height 29
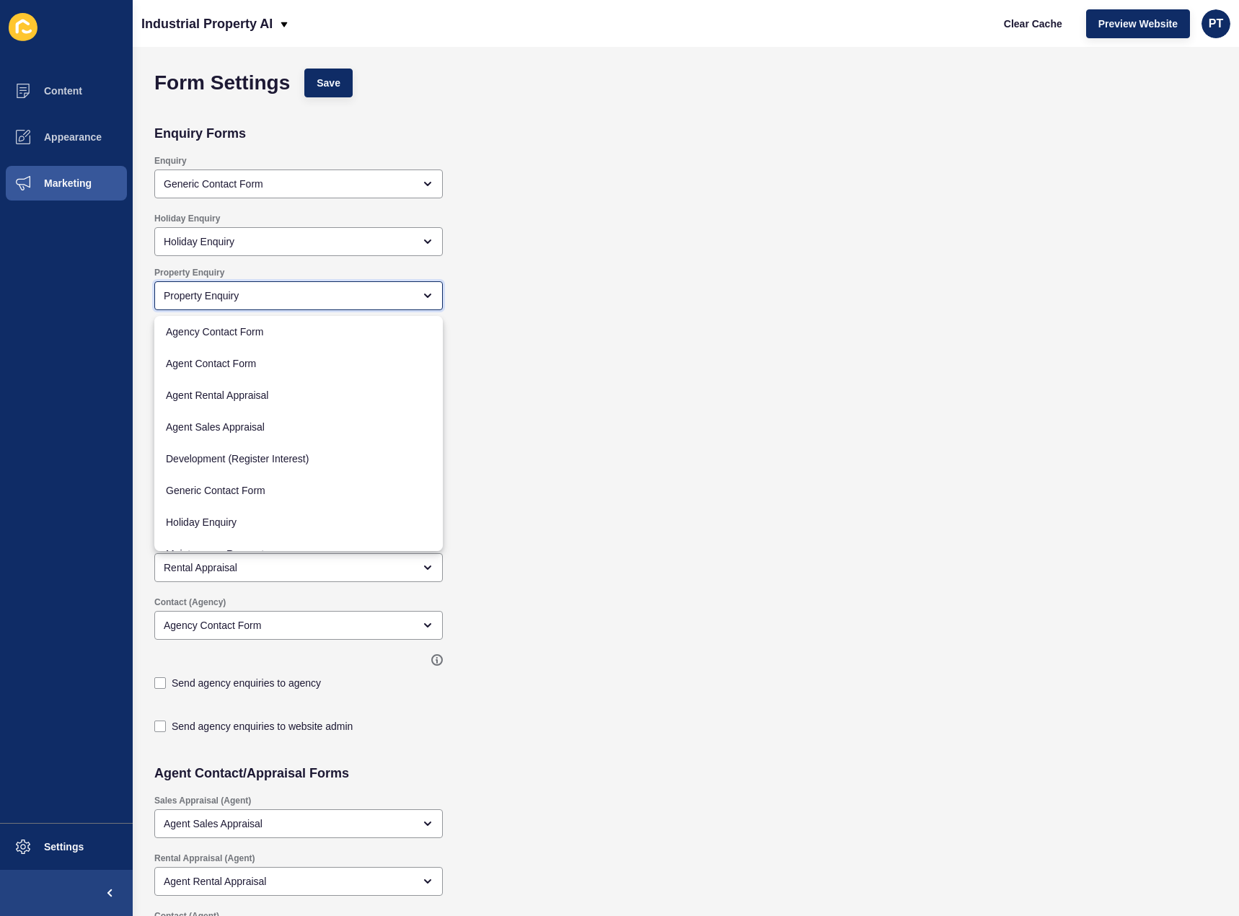
click at [273, 306] on div "Property Enquiry" at bounding box center [298, 295] width 289 height 29
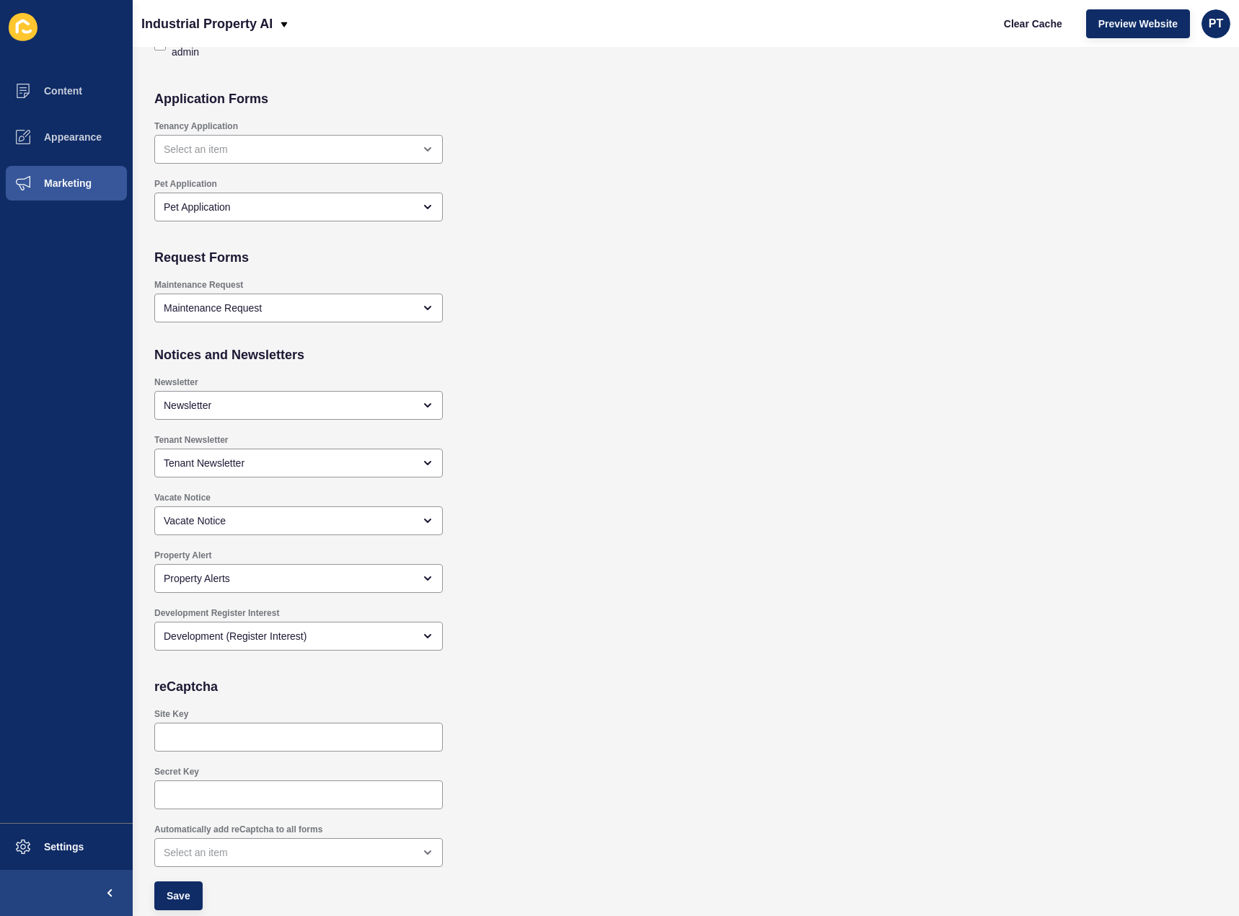
scroll to position [990, 0]
click at [74, 847] on span "Settings" at bounding box center [41, 847] width 86 height 12
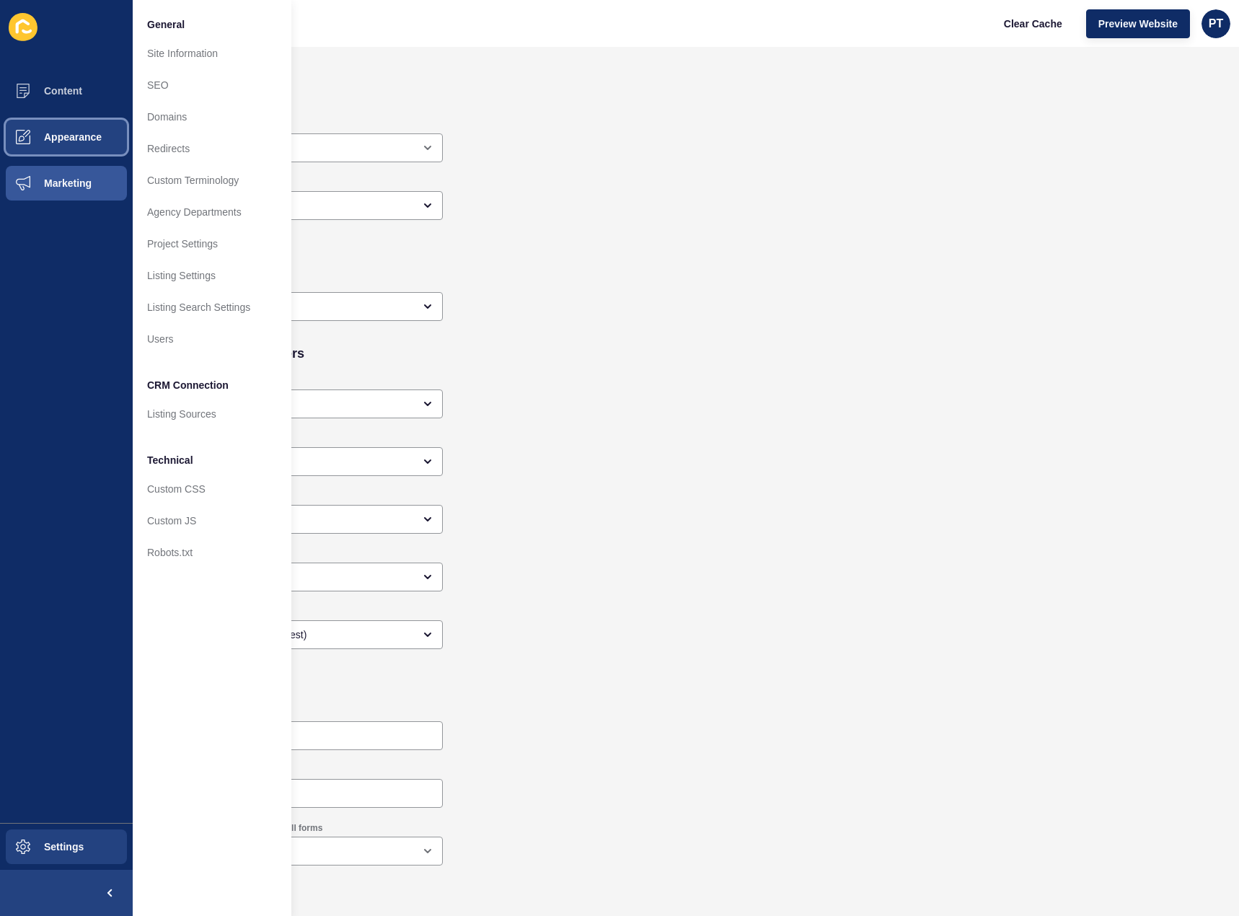
click at [80, 123] on button "Appearance" at bounding box center [66, 137] width 133 height 46
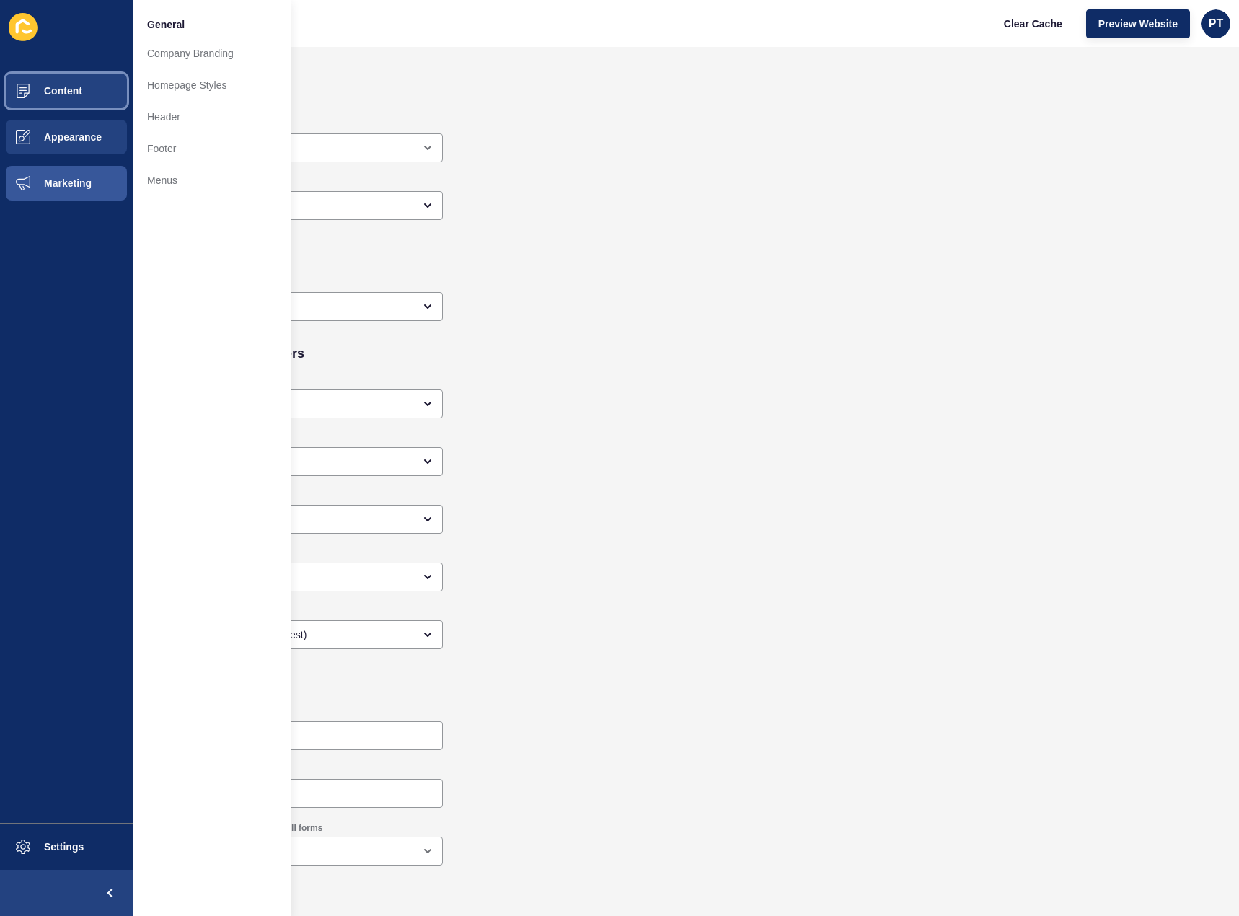
click at [79, 97] on button "Content" at bounding box center [66, 91] width 133 height 46
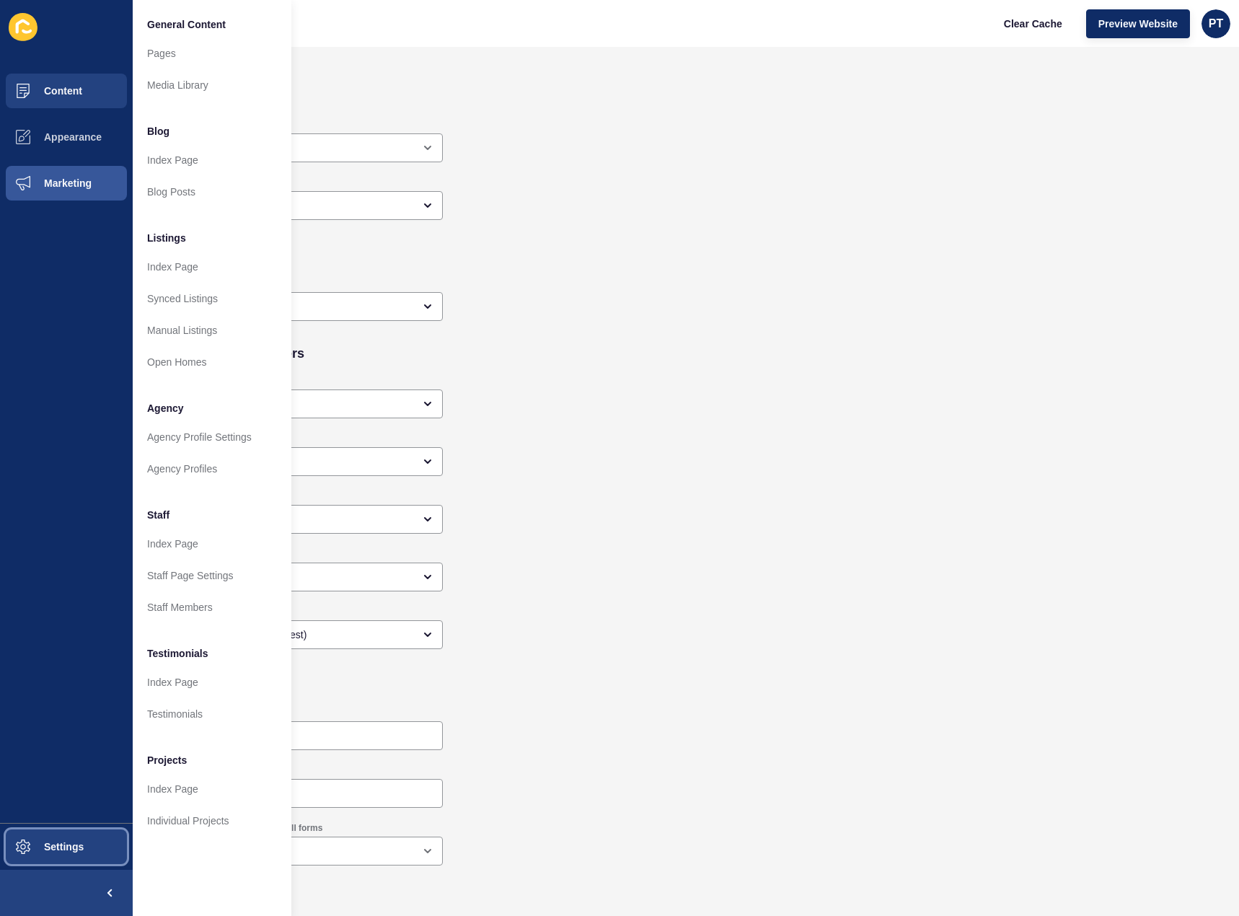
click at [56, 851] on span "Settings" at bounding box center [41, 847] width 86 height 12
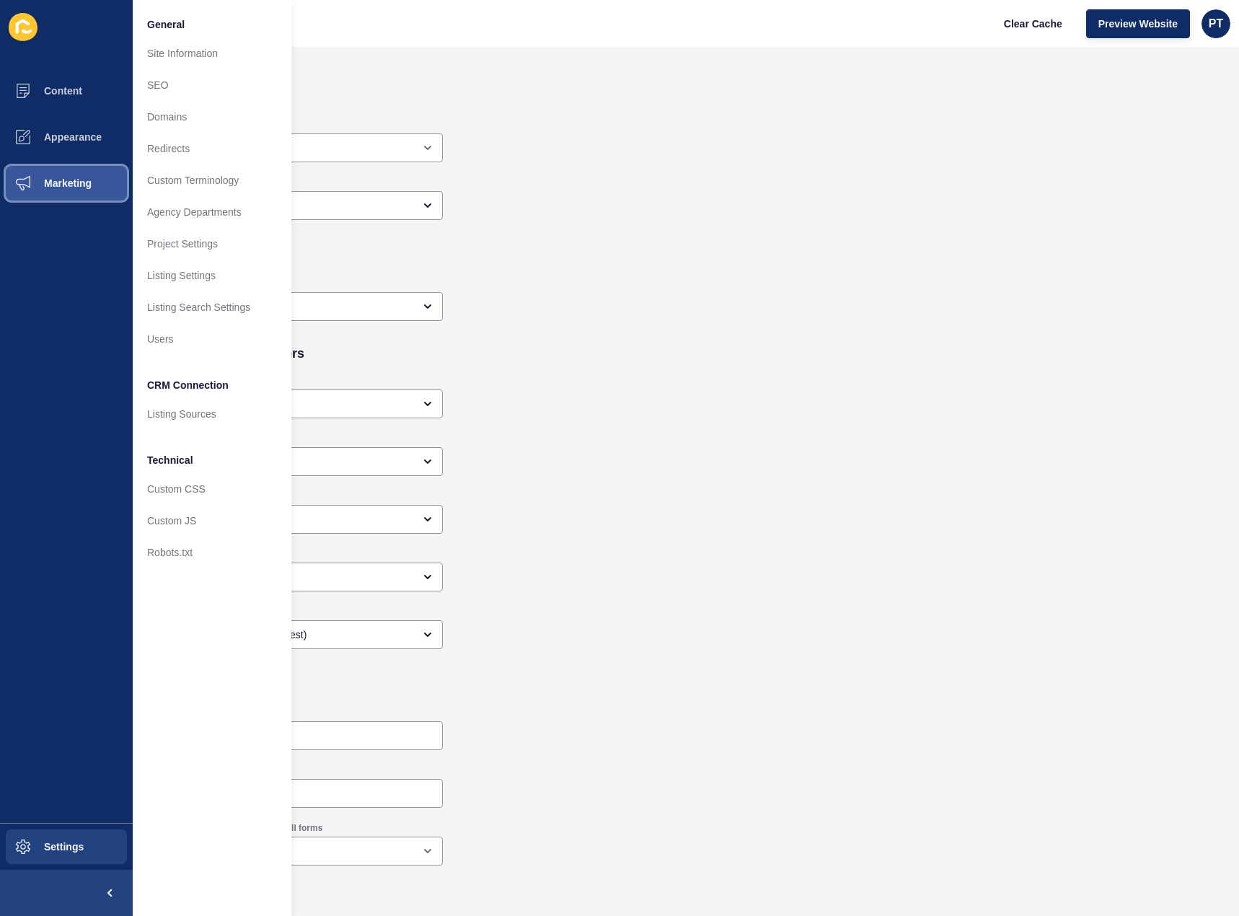
click at [69, 194] on button "Marketing" at bounding box center [66, 183] width 133 height 46
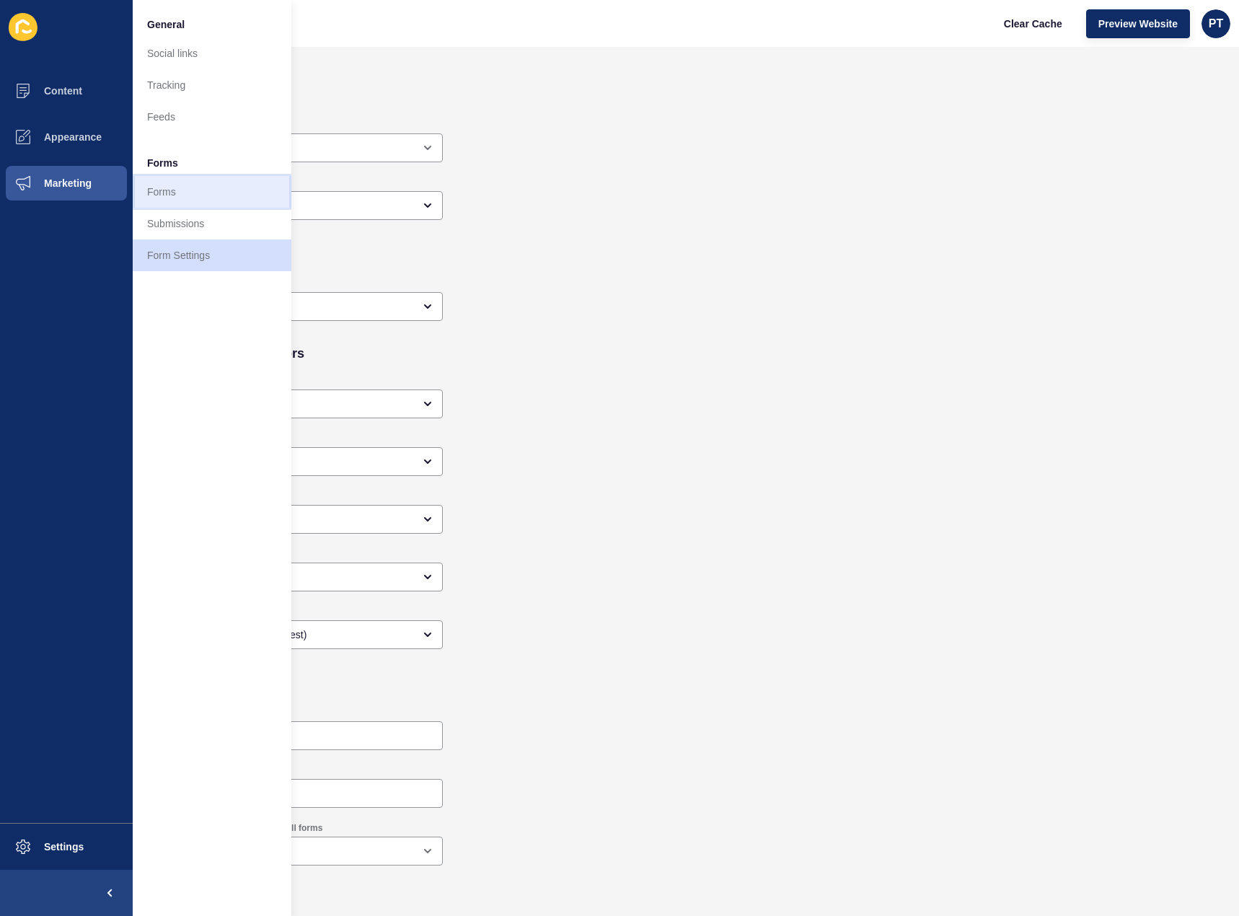
click at [167, 190] on link "Forms" at bounding box center [212, 192] width 159 height 32
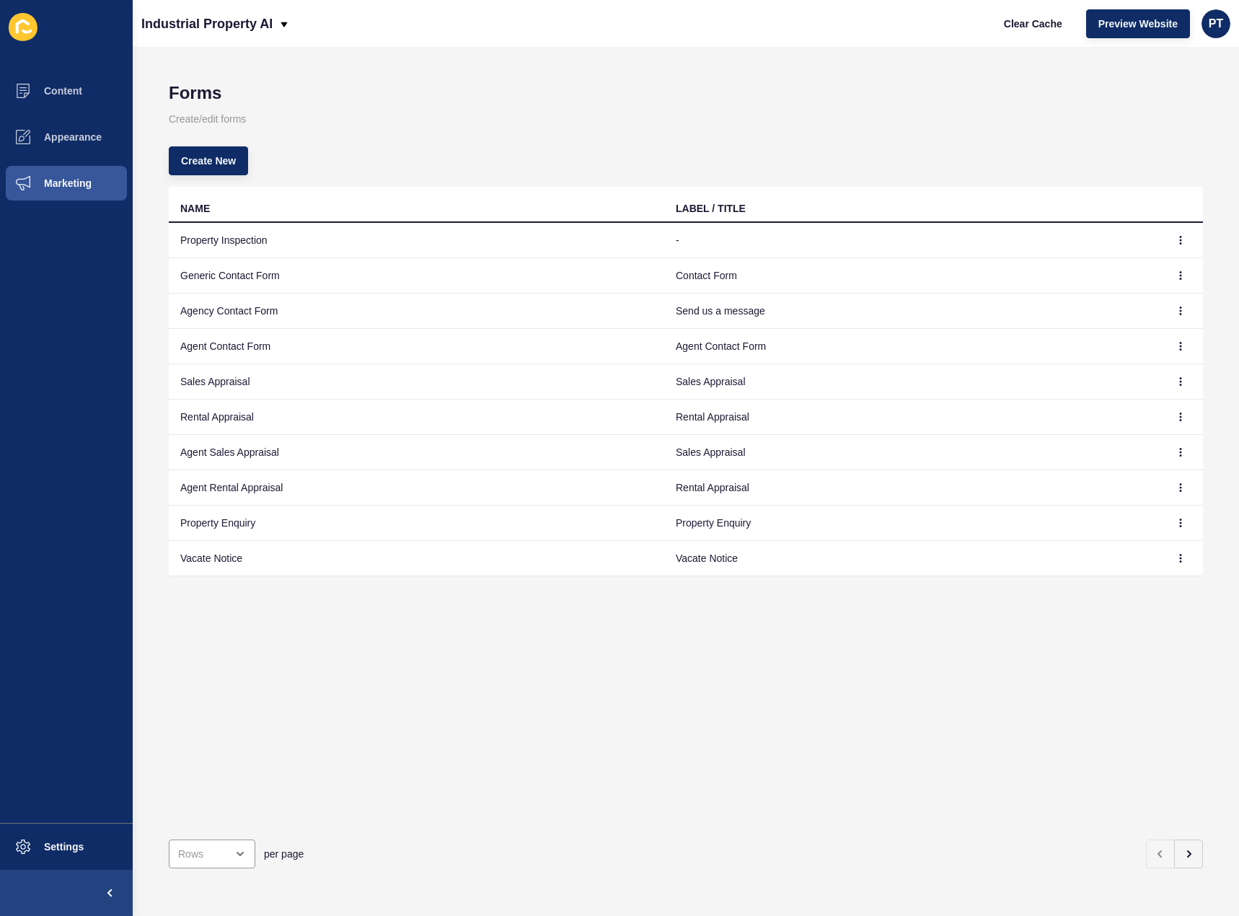
click at [653, 519] on td "Property Enquiry" at bounding box center [417, 523] width 496 height 35
click at [1177, 524] on button "button" at bounding box center [1181, 523] width 22 height 20
click at [1127, 545] on link "Edit" at bounding box center [1130, 552] width 101 height 32
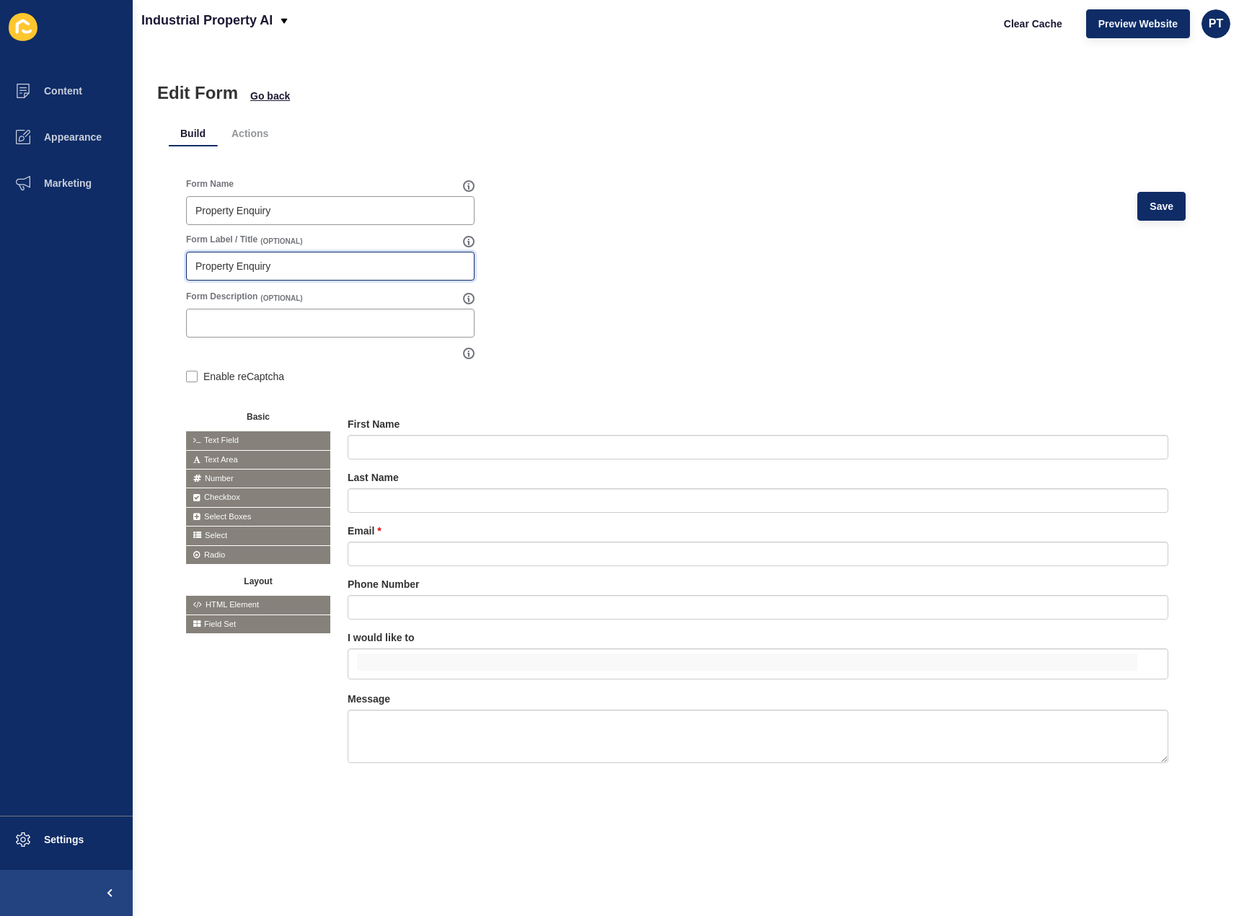
click at [340, 268] on input "Property Enquiry" at bounding box center [330, 266] width 270 height 14
click at [286, 311] on div at bounding box center [330, 323] width 289 height 29
click at [75, 846] on button "Settings" at bounding box center [66, 840] width 133 height 46
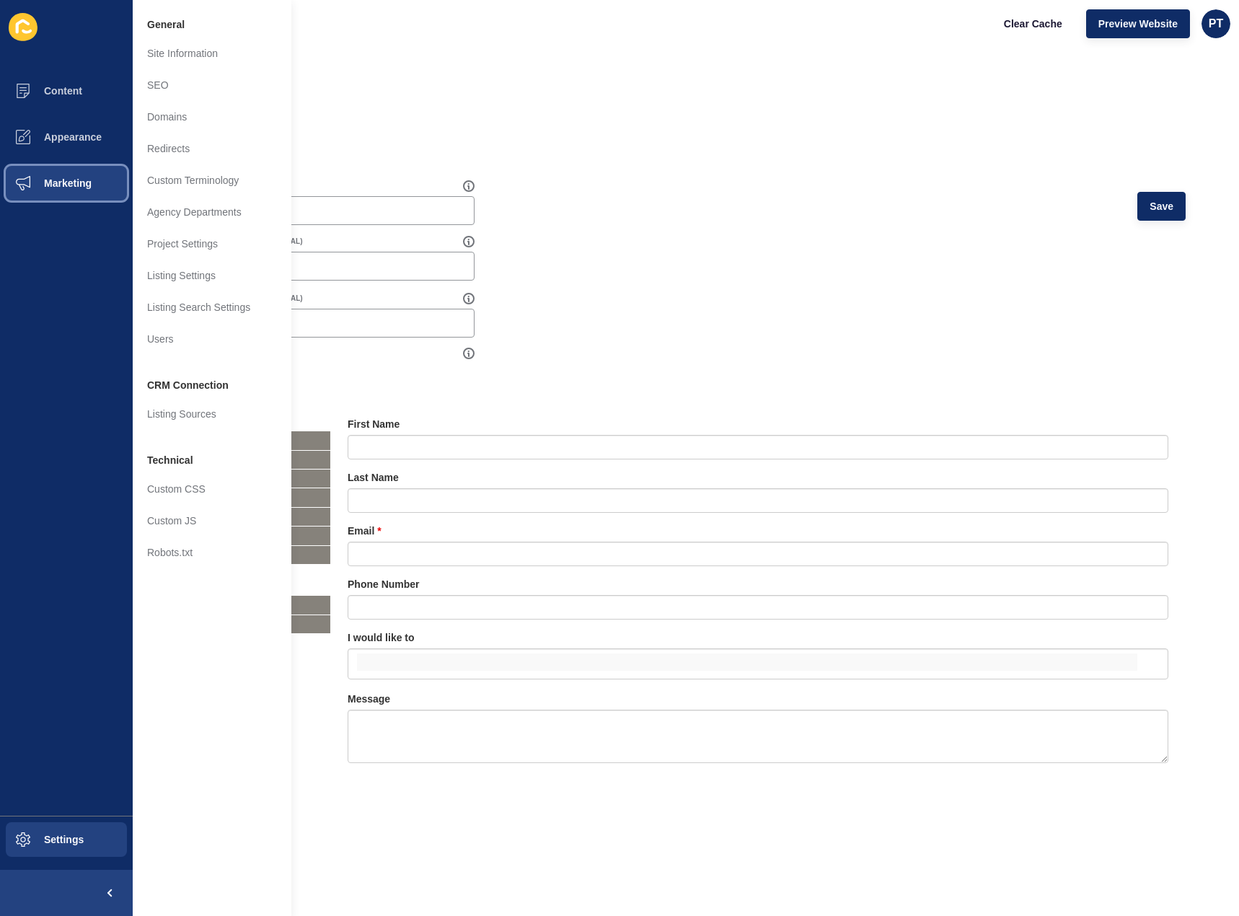
click at [65, 182] on span "Marketing" at bounding box center [45, 183] width 94 height 12
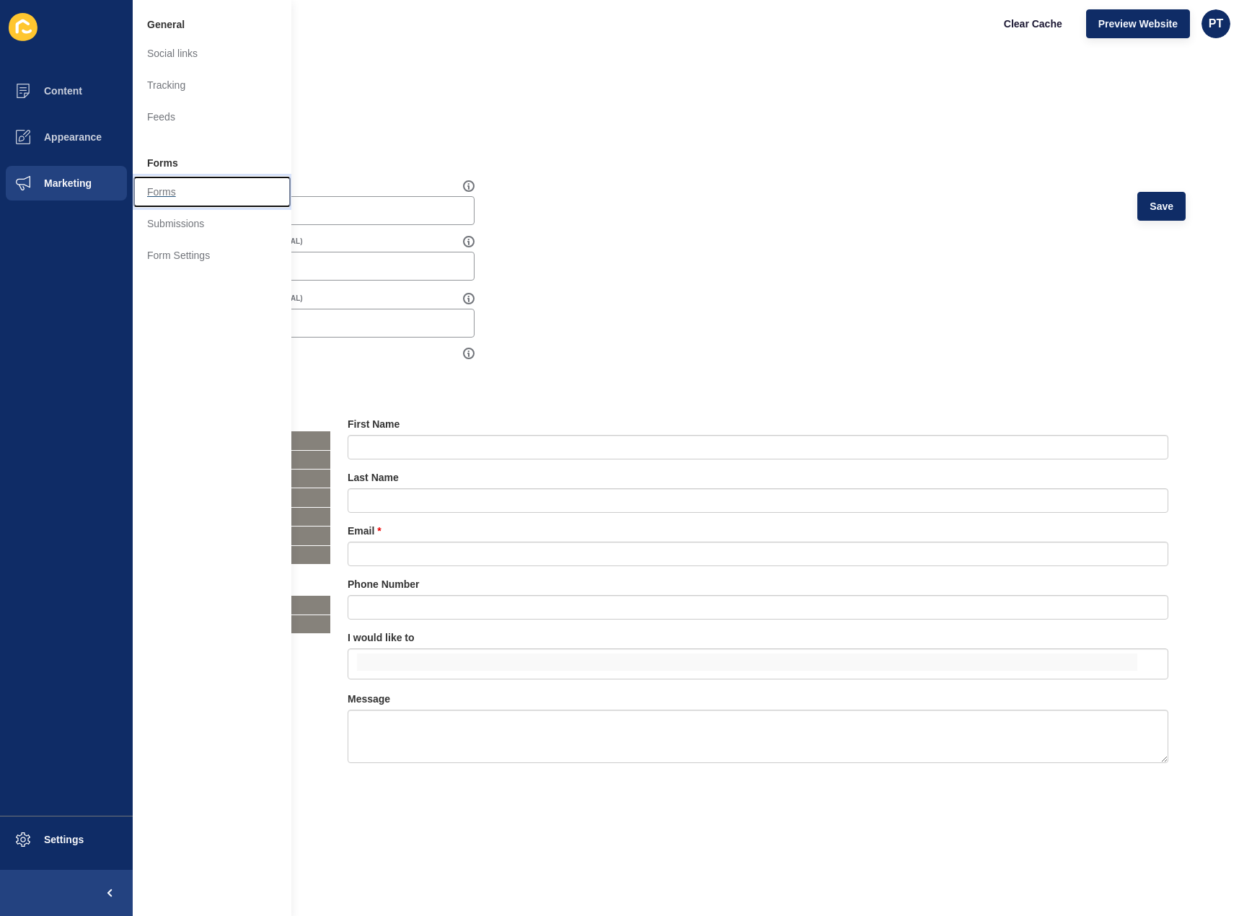
click at [157, 182] on link "Forms" at bounding box center [212, 192] width 159 height 32
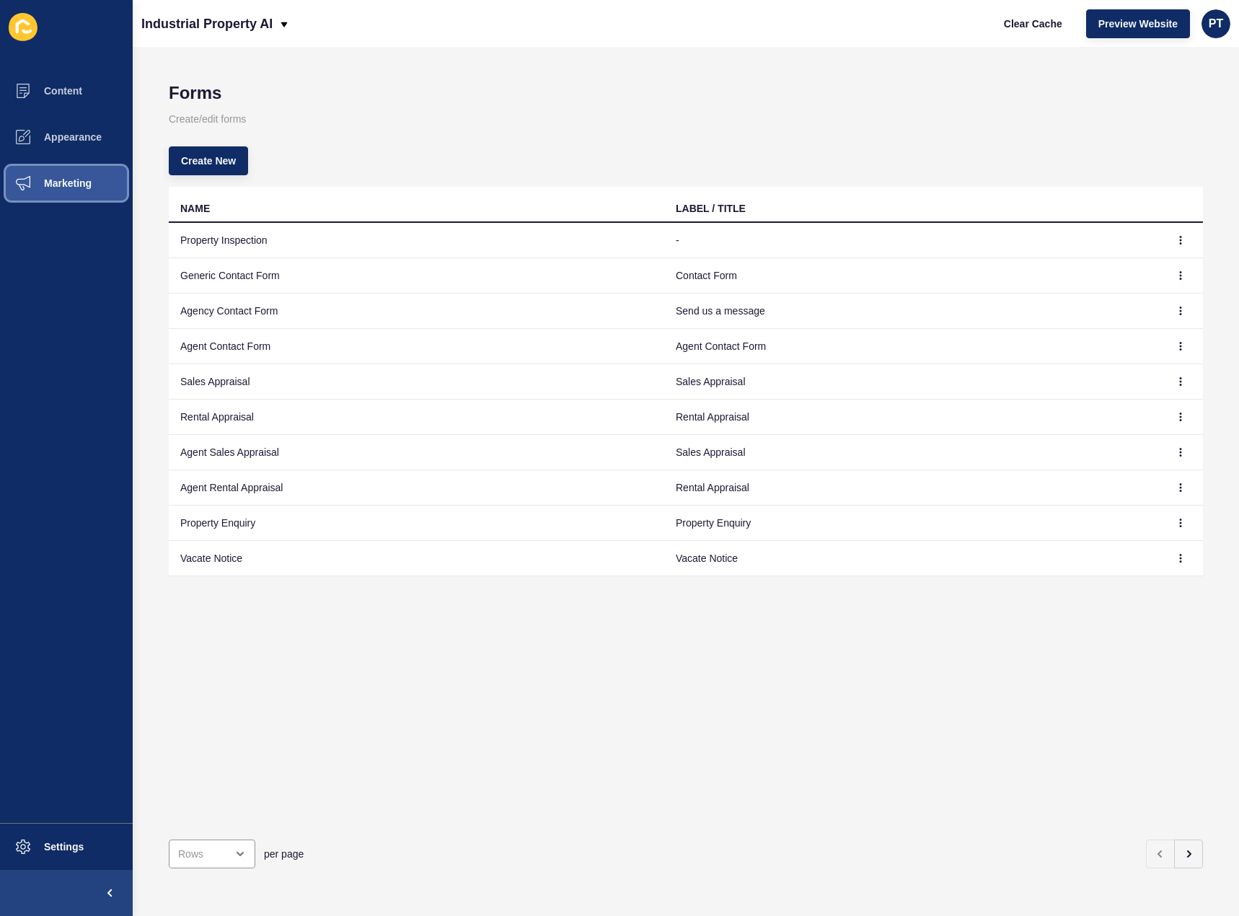
click at [77, 197] on button "Marketing" at bounding box center [66, 183] width 133 height 46
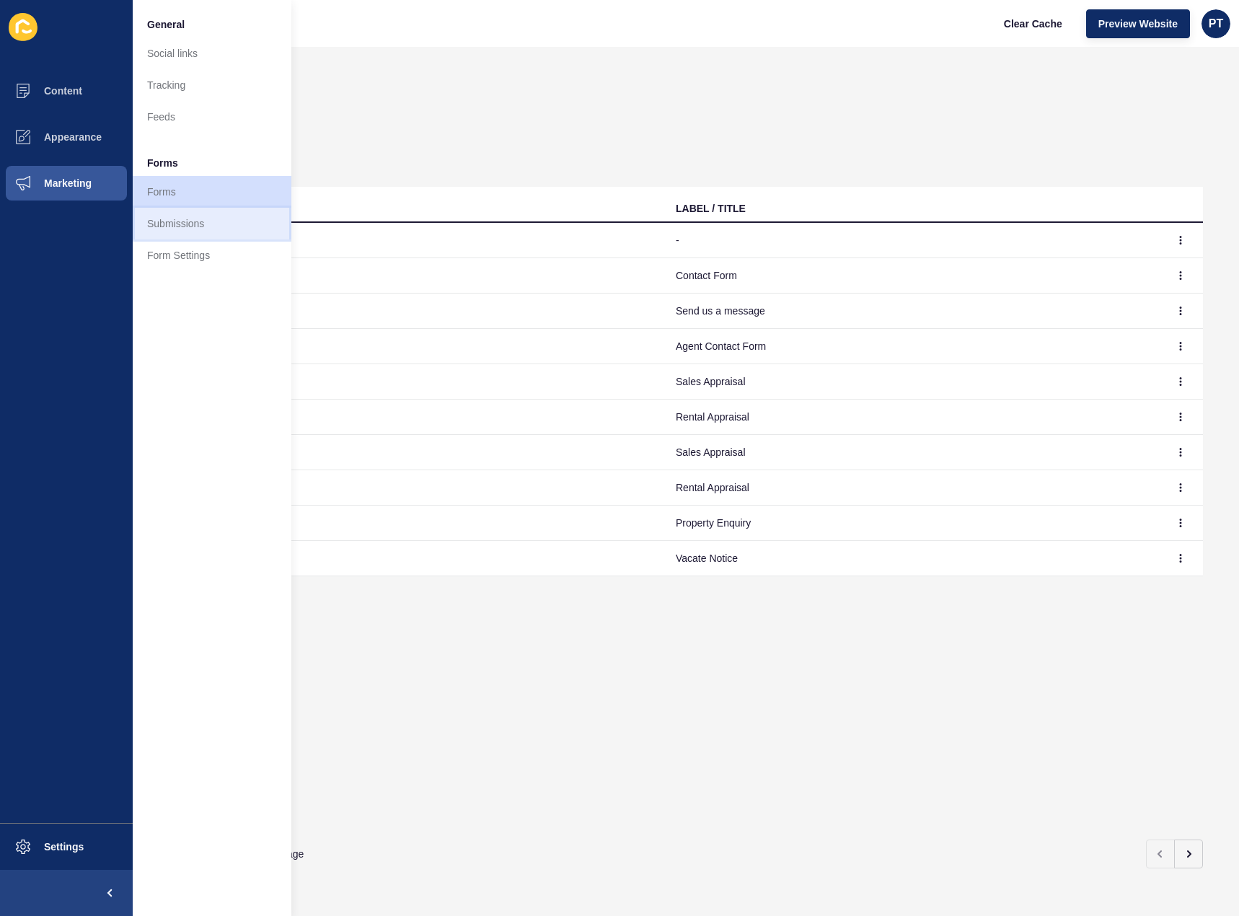
click at [223, 225] on link "Submissions" at bounding box center [212, 224] width 159 height 32
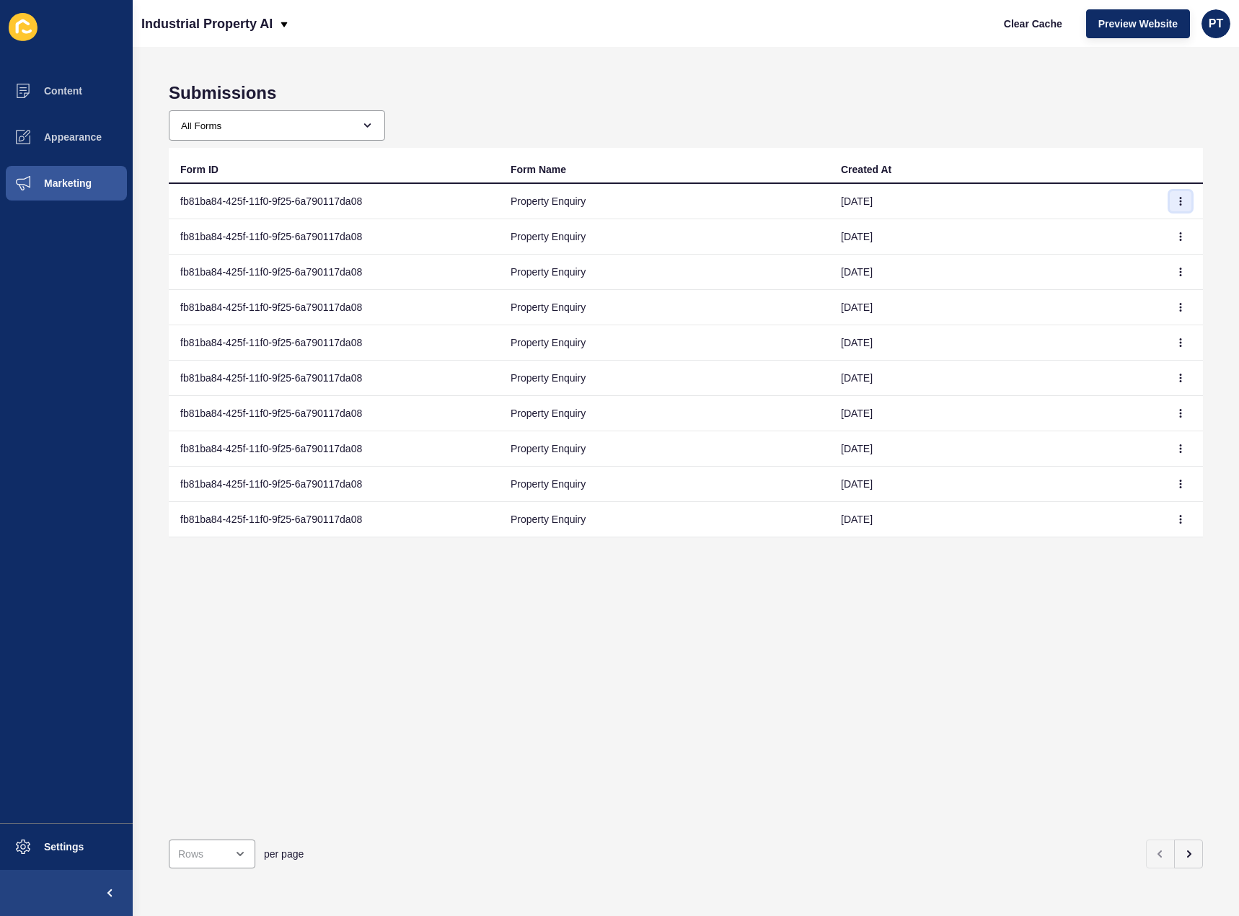
click at [1177, 203] on icon "button" at bounding box center [1181, 201] width 9 height 9
click at [1171, 242] on button "button" at bounding box center [1181, 237] width 22 height 20
click at [1106, 268] on link "View" at bounding box center [1130, 266] width 101 height 32
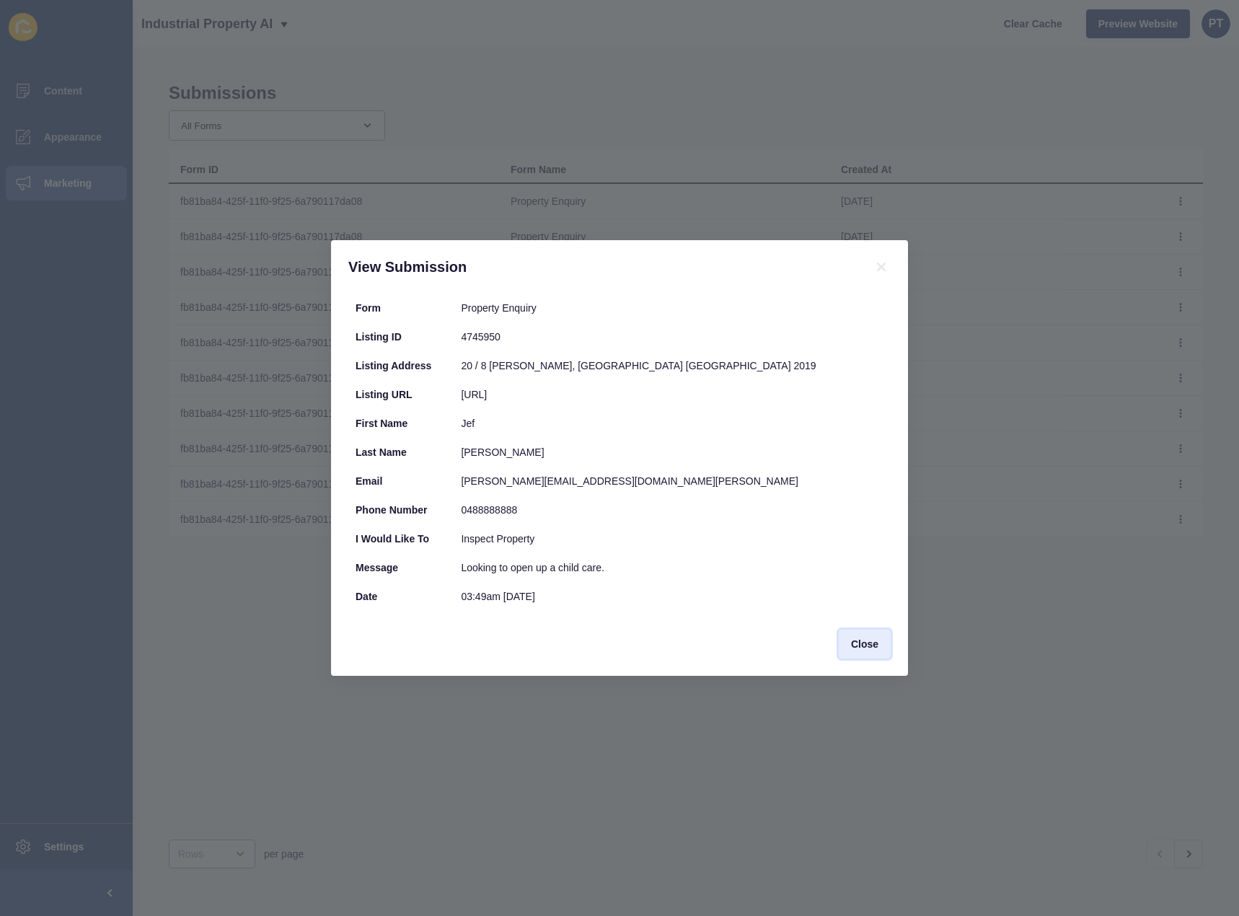
click at [857, 648] on span "Close" at bounding box center [864, 644] width 27 height 14
